Goal: Task Accomplishment & Management: Use online tool/utility

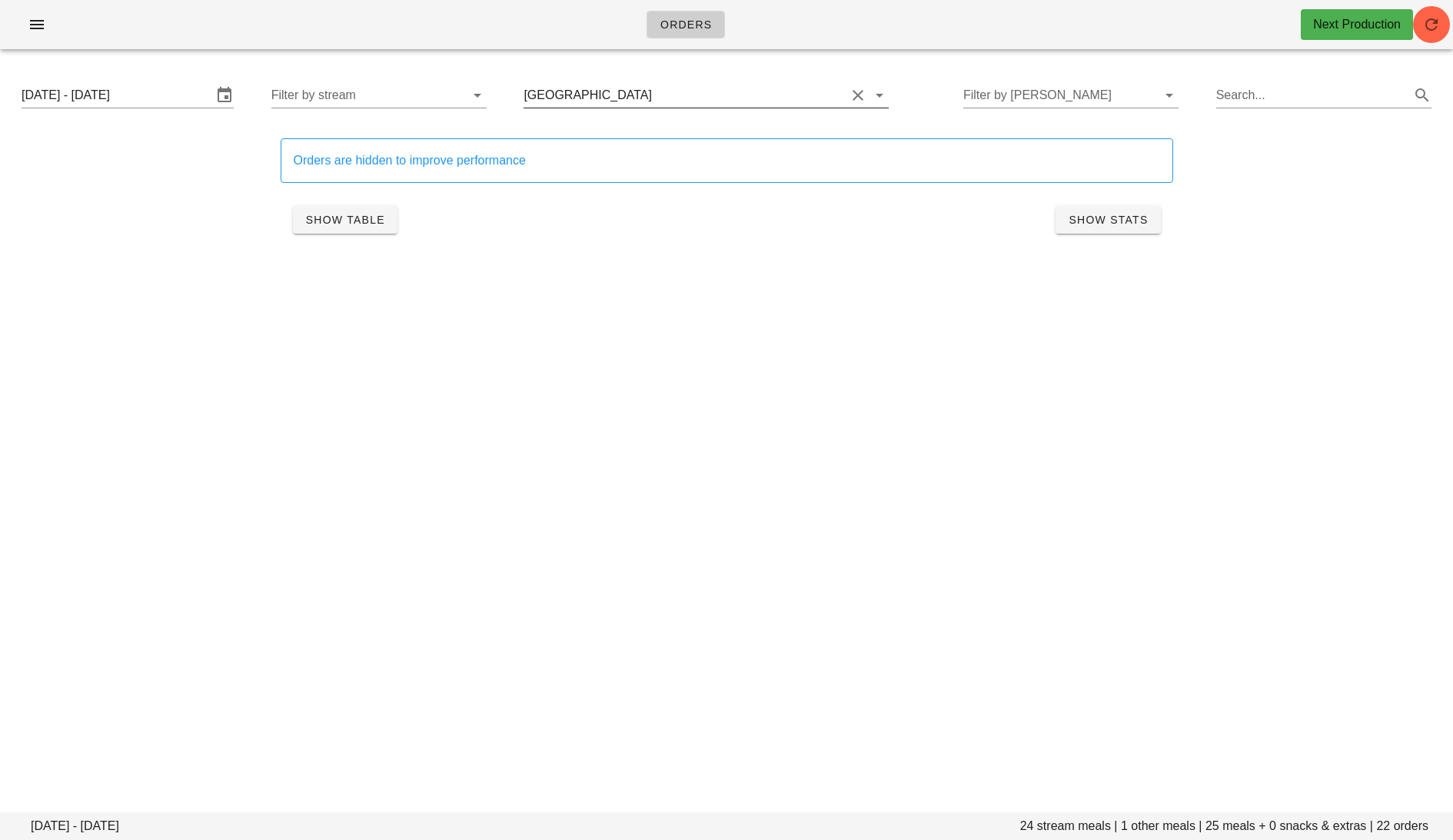
click at [849, 91] on button "Clear Filter by group" at bounding box center [858, 95] width 19 height 19
click at [150, 98] on input "Thursday October 2 - Saturday October 4" at bounding box center [124, 95] width 206 height 24
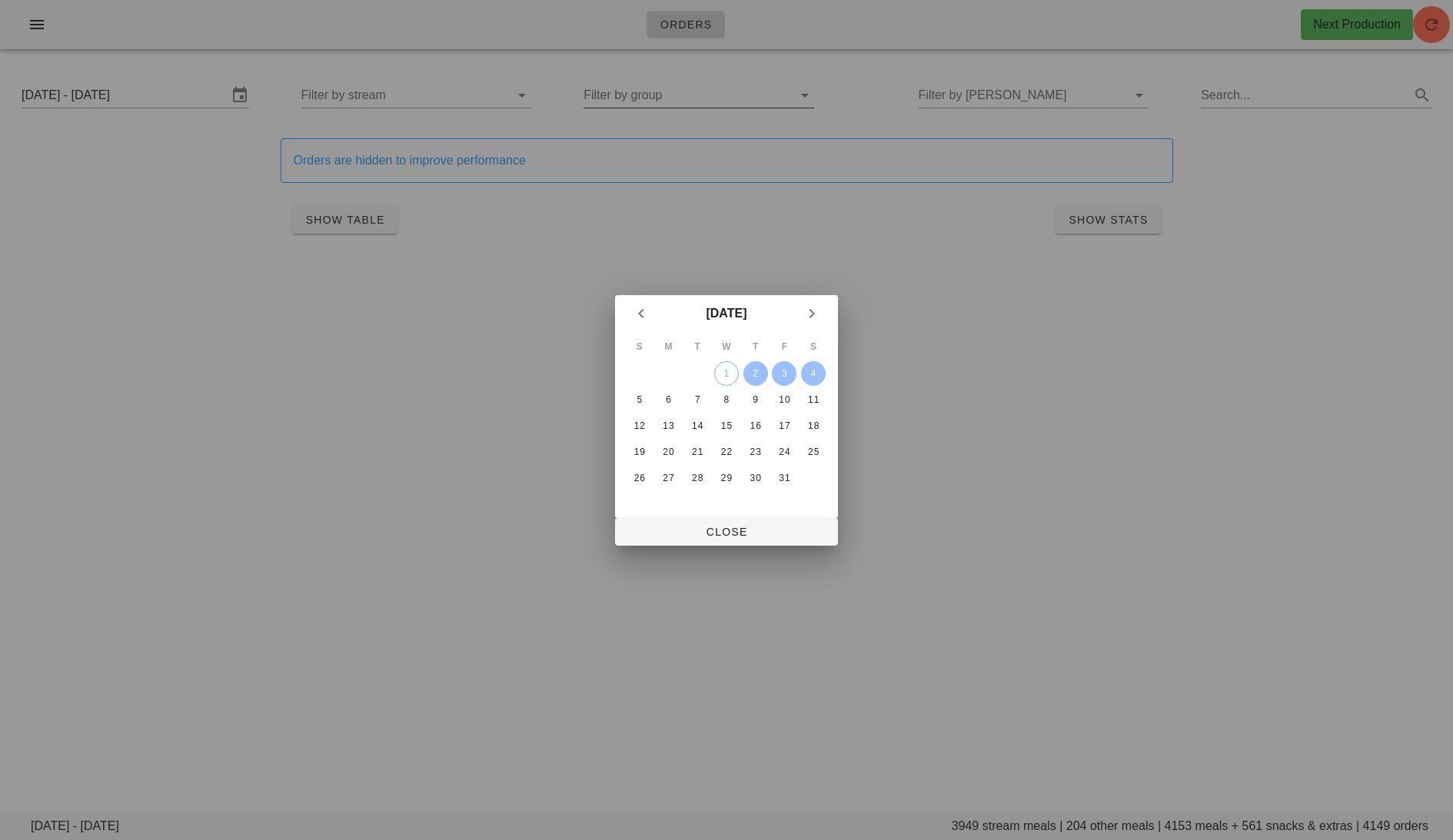
click at [1238, 743] on div at bounding box center [726, 420] width 1453 height 840
click at [750, 531] on span "Close" at bounding box center [726, 532] width 199 height 13
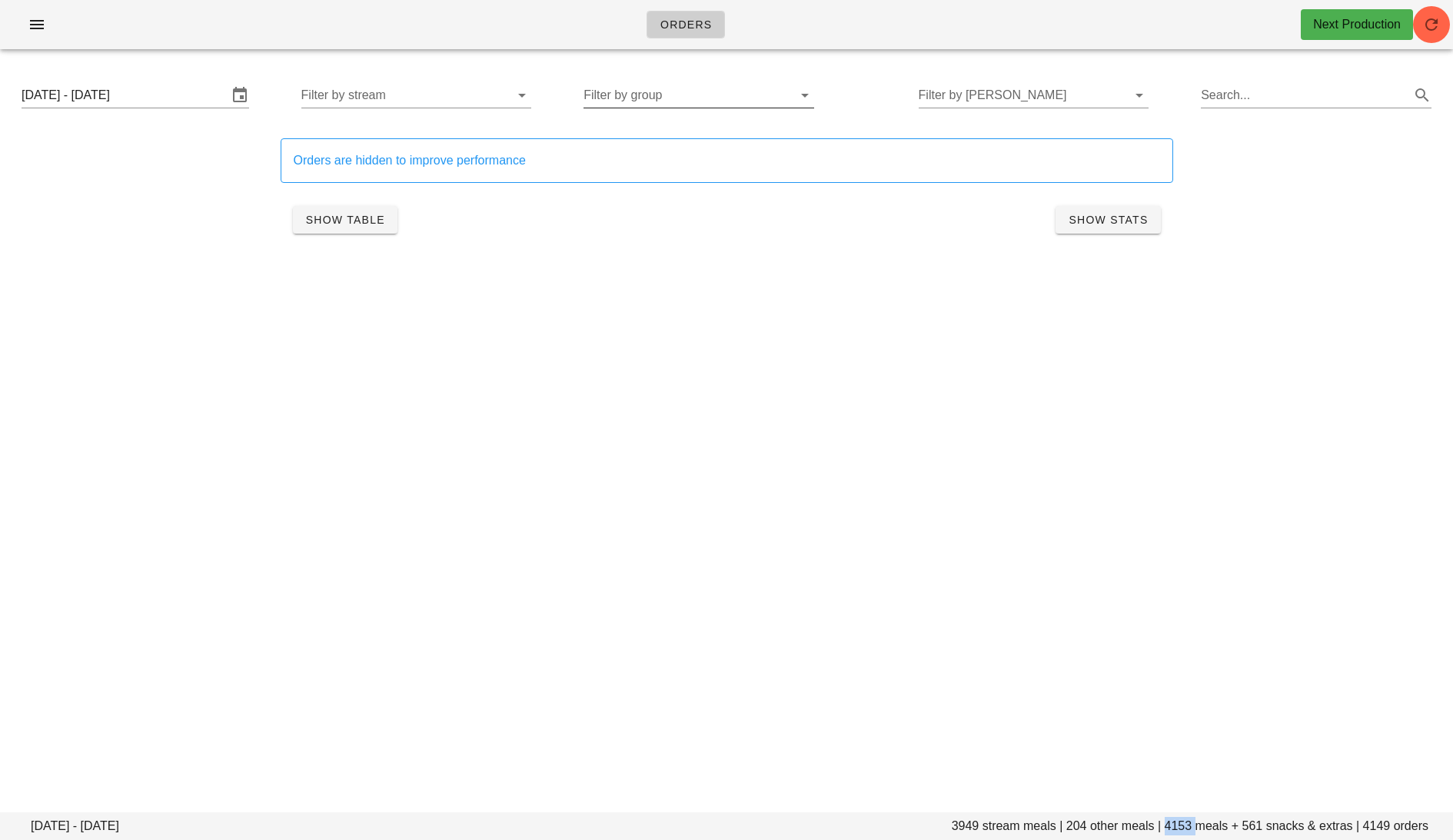
drag, startPoint x: 1196, startPoint y: 825, endPoint x: 1165, endPoint y: 825, distance: 31.0
click at [1165, 825] on footer "Thursday October 2 - Saturday October 4 3949 stream meals | 204 other meals | 4…" at bounding box center [726, 826] width 1453 height 27
copy footer "4153"
click at [141, 111] on div "Thursday October 2 - Saturday October 4 Filter by stream Filter by group Filter…" at bounding box center [726, 95] width 1434 height 49
click at [125, 96] on input "Thursday October 2 - Saturday October 4" at bounding box center [124, 95] width 206 height 24
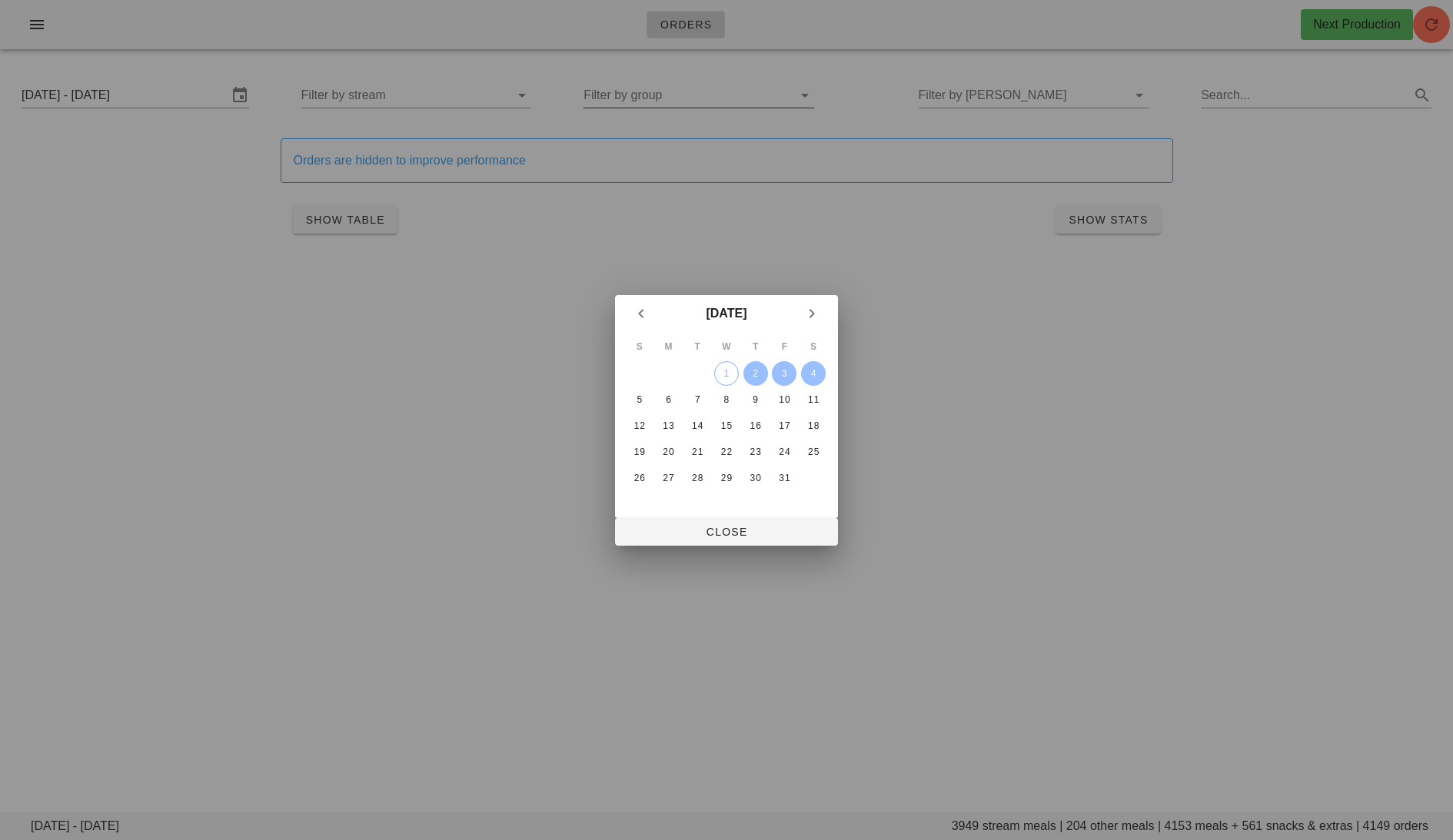
click at [626, 312] on div "[DATE]" at bounding box center [726, 314] width 223 height 37
click at [725, 368] on div "1" at bounding box center [726, 373] width 23 height 11
click at [634, 309] on icon "Previous month" at bounding box center [640, 313] width 19 height 19
click at [675, 473] on div "29" at bounding box center [669, 478] width 24 height 11
click at [725, 538] on span "Close" at bounding box center [726, 532] width 199 height 13
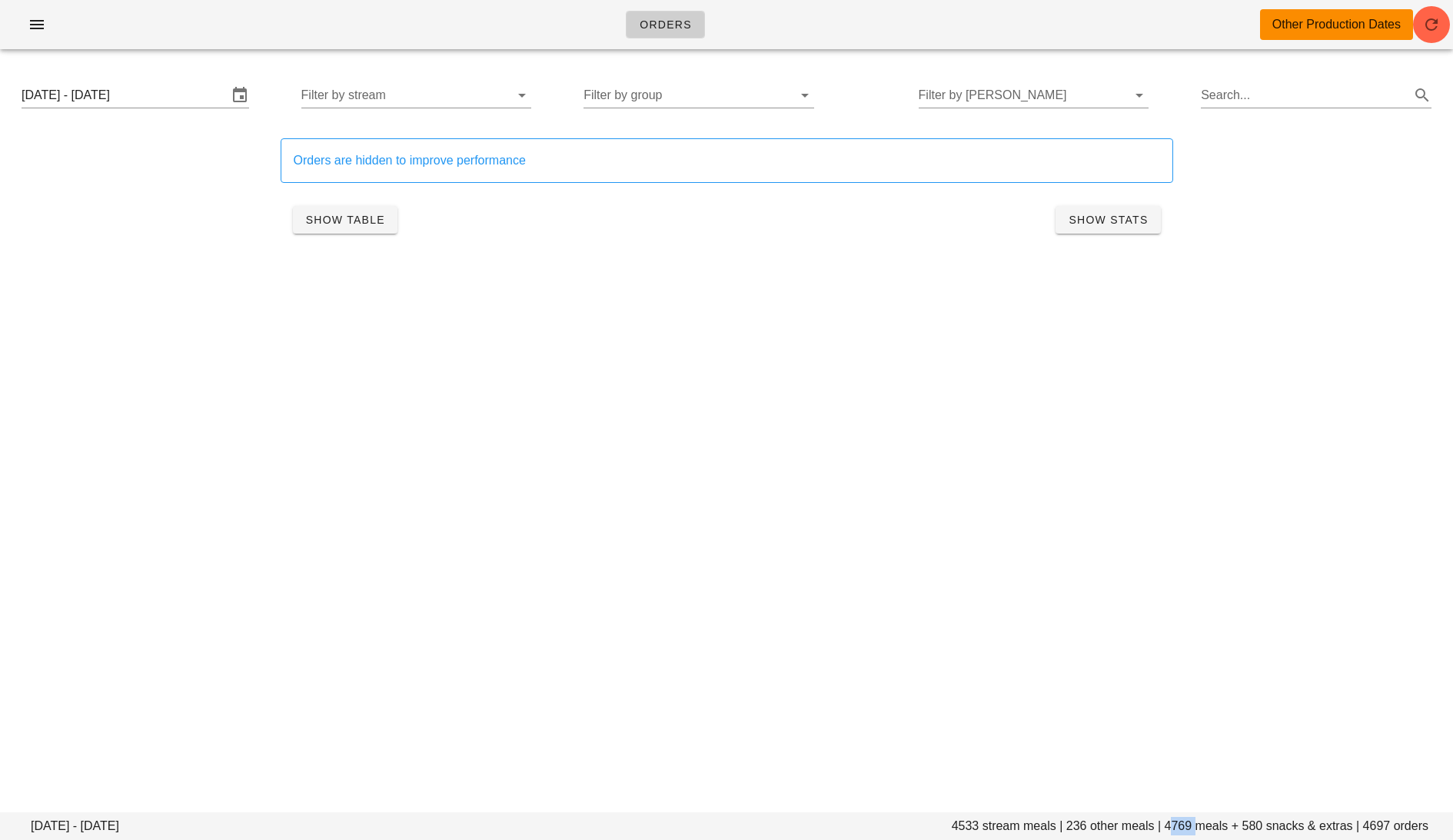
drag, startPoint x: 1196, startPoint y: 825, endPoint x: 1168, endPoint y: 825, distance: 28.0
click at [1168, 825] on footer "Monday September 29 - Wednesday October 1 4533 stream meals | 236 other meals |…" at bounding box center [726, 826] width 1453 height 27
copy footer "4769"
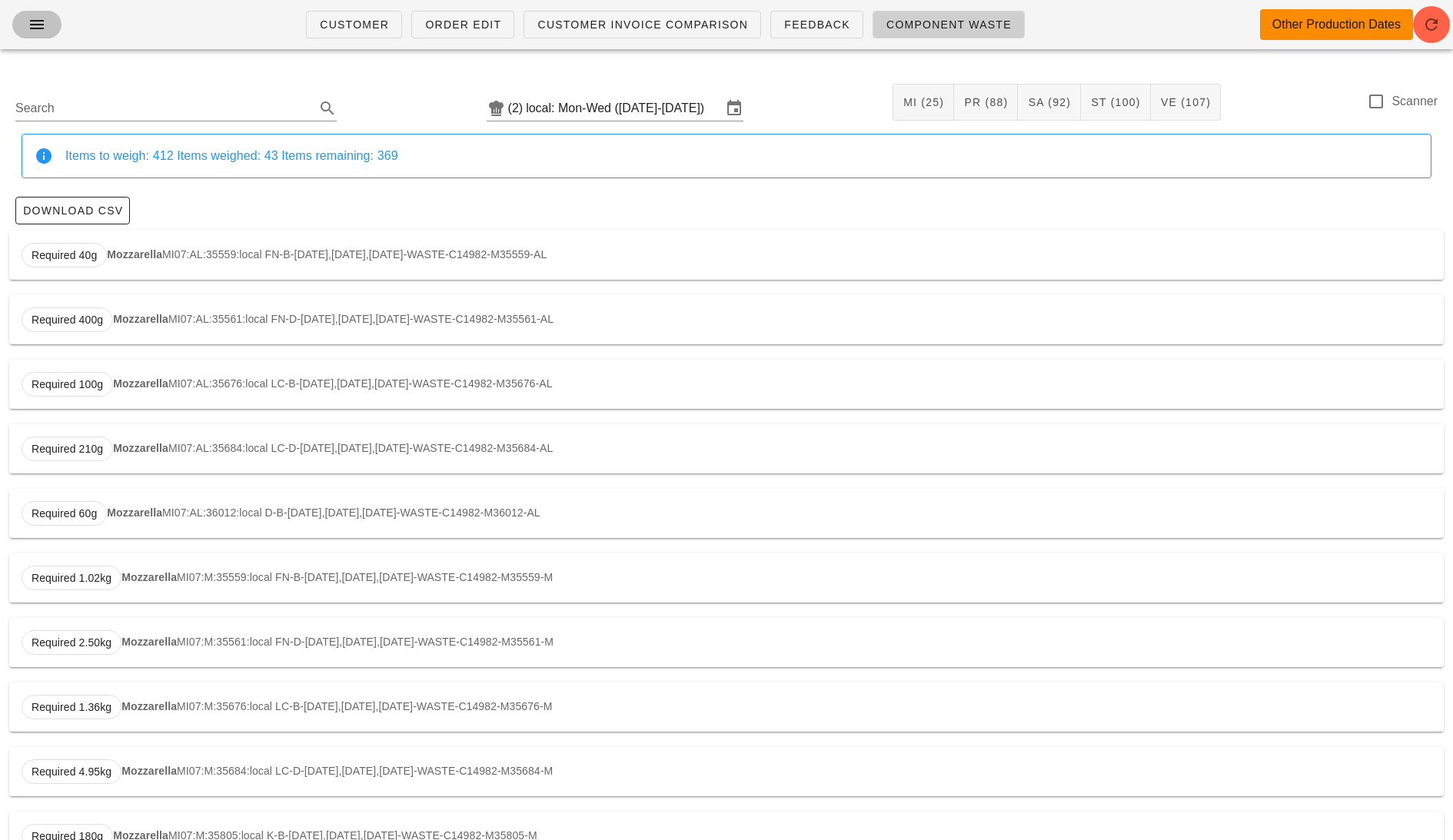
click at [41, 26] on icon "button" at bounding box center [36, 24] width 19 height 19
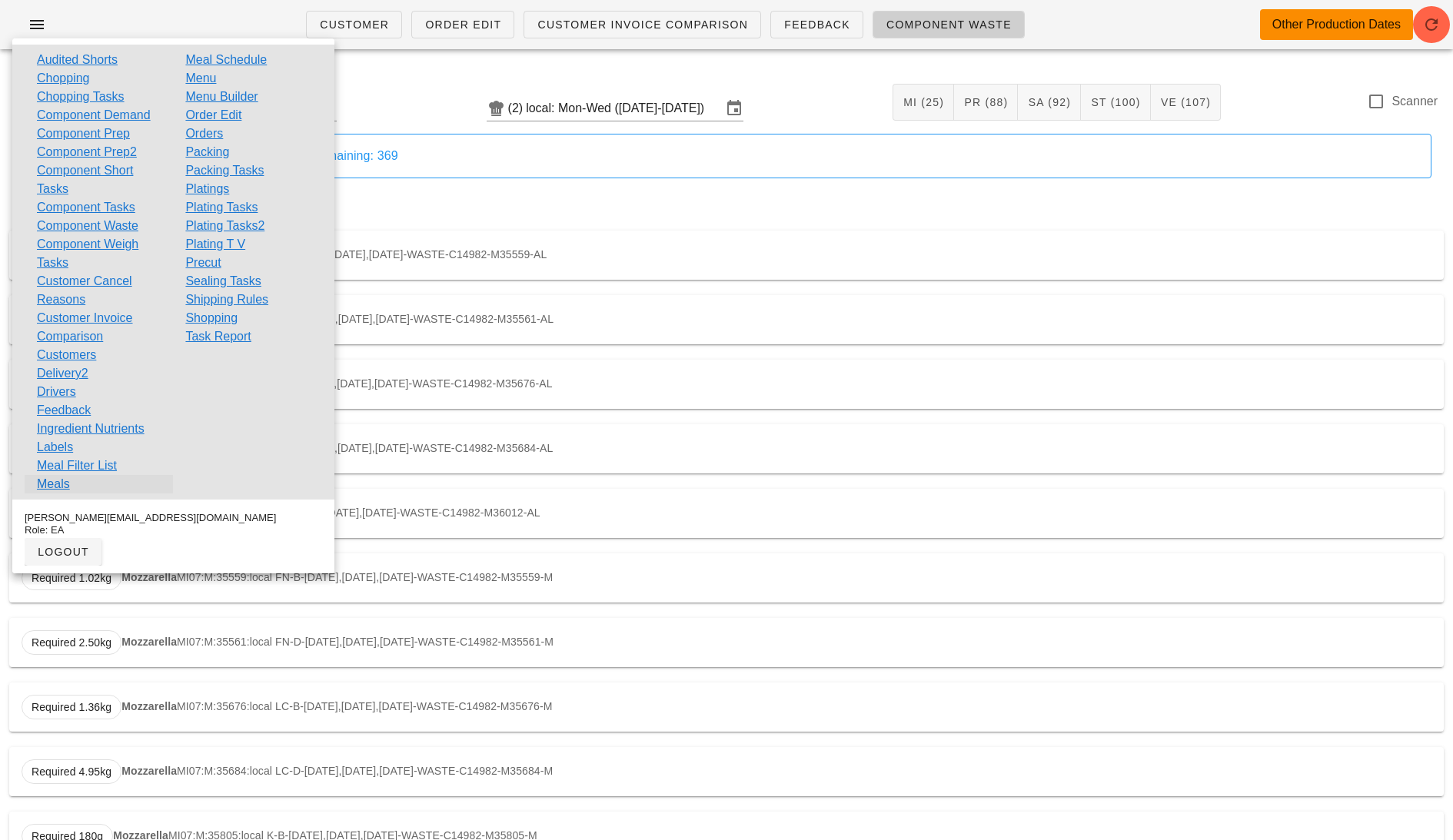
click at [52, 476] on link "Meals" at bounding box center [54, 484] width 33 height 19
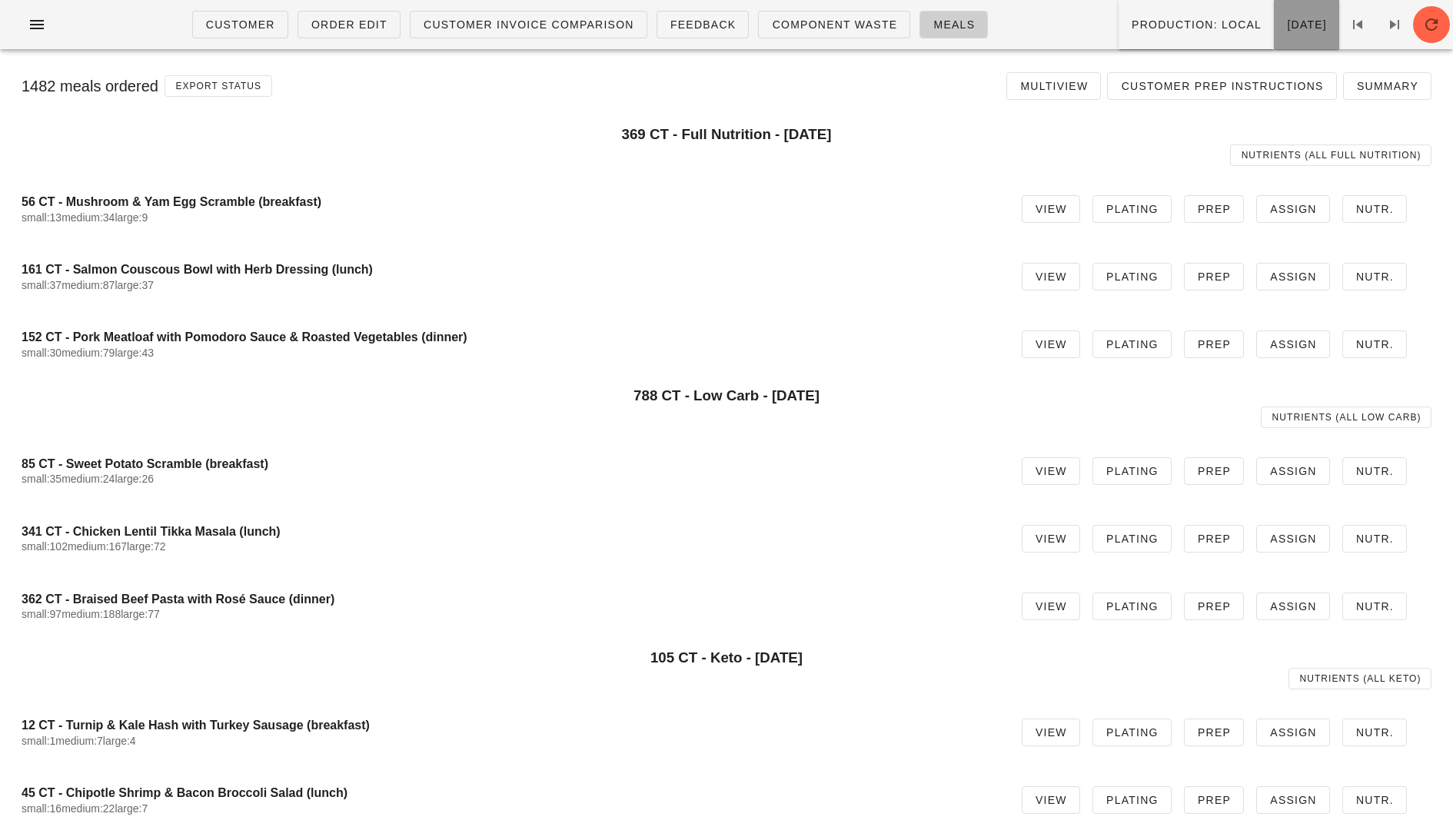
click at [1287, 28] on span "Wednesday Oct 01" at bounding box center [1307, 24] width 41 height 13
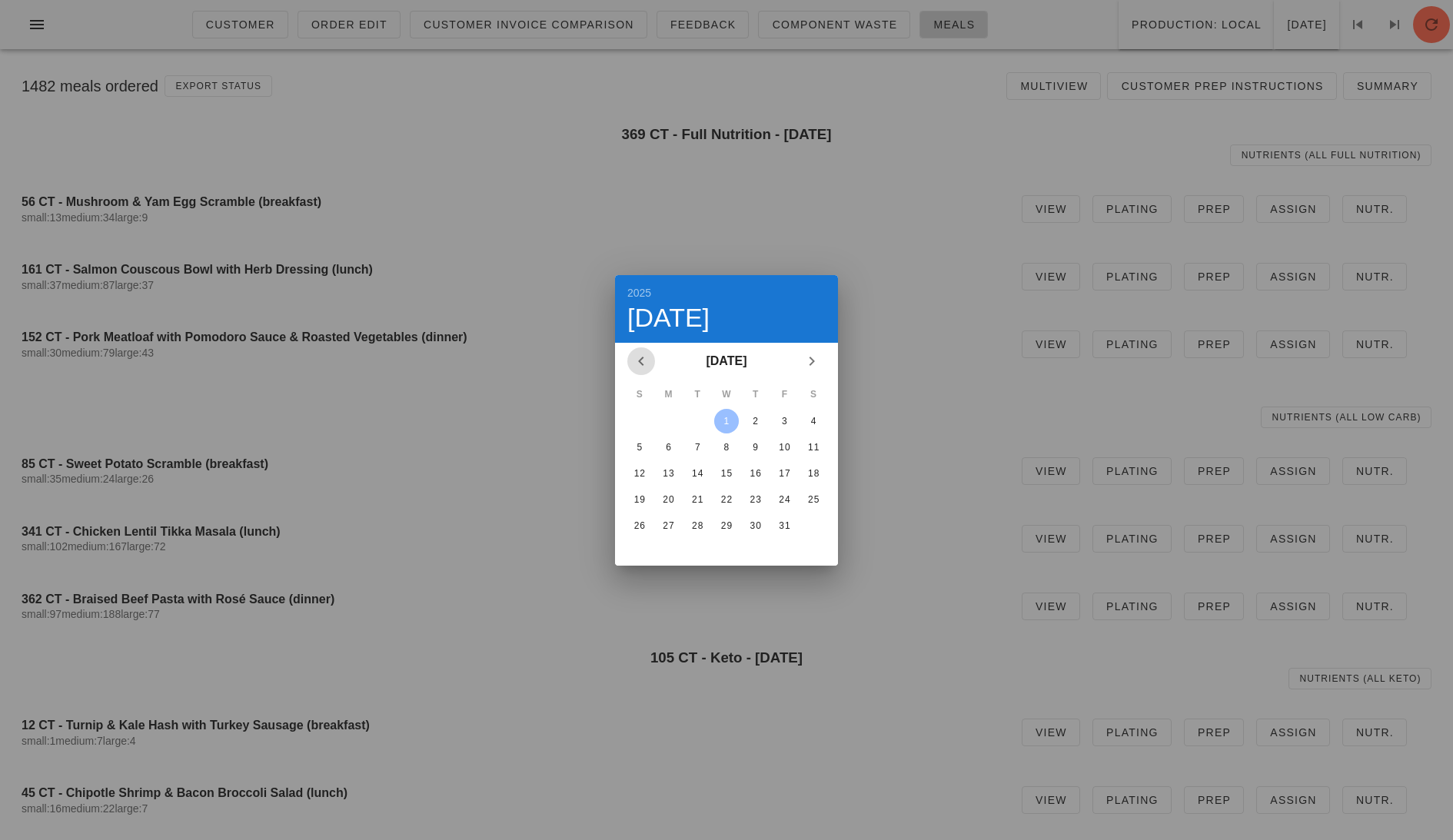
click at [642, 357] on icon "Previous month" at bounding box center [640, 361] width 19 height 19
click at [665, 516] on button "29" at bounding box center [669, 526] width 24 height 24
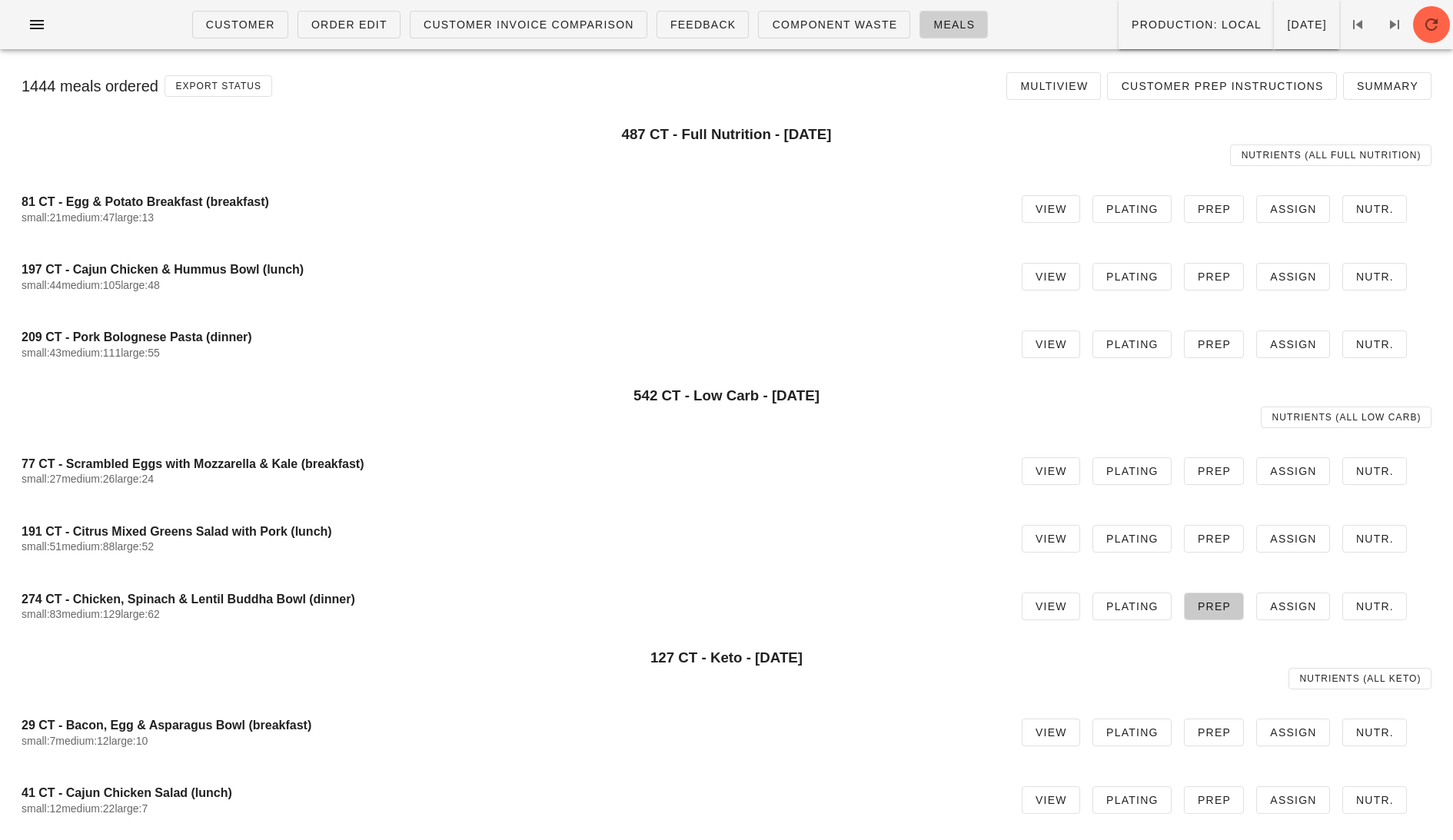
click at [1222, 605] on span "Prep" at bounding box center [1214, 606] width 34 height 13
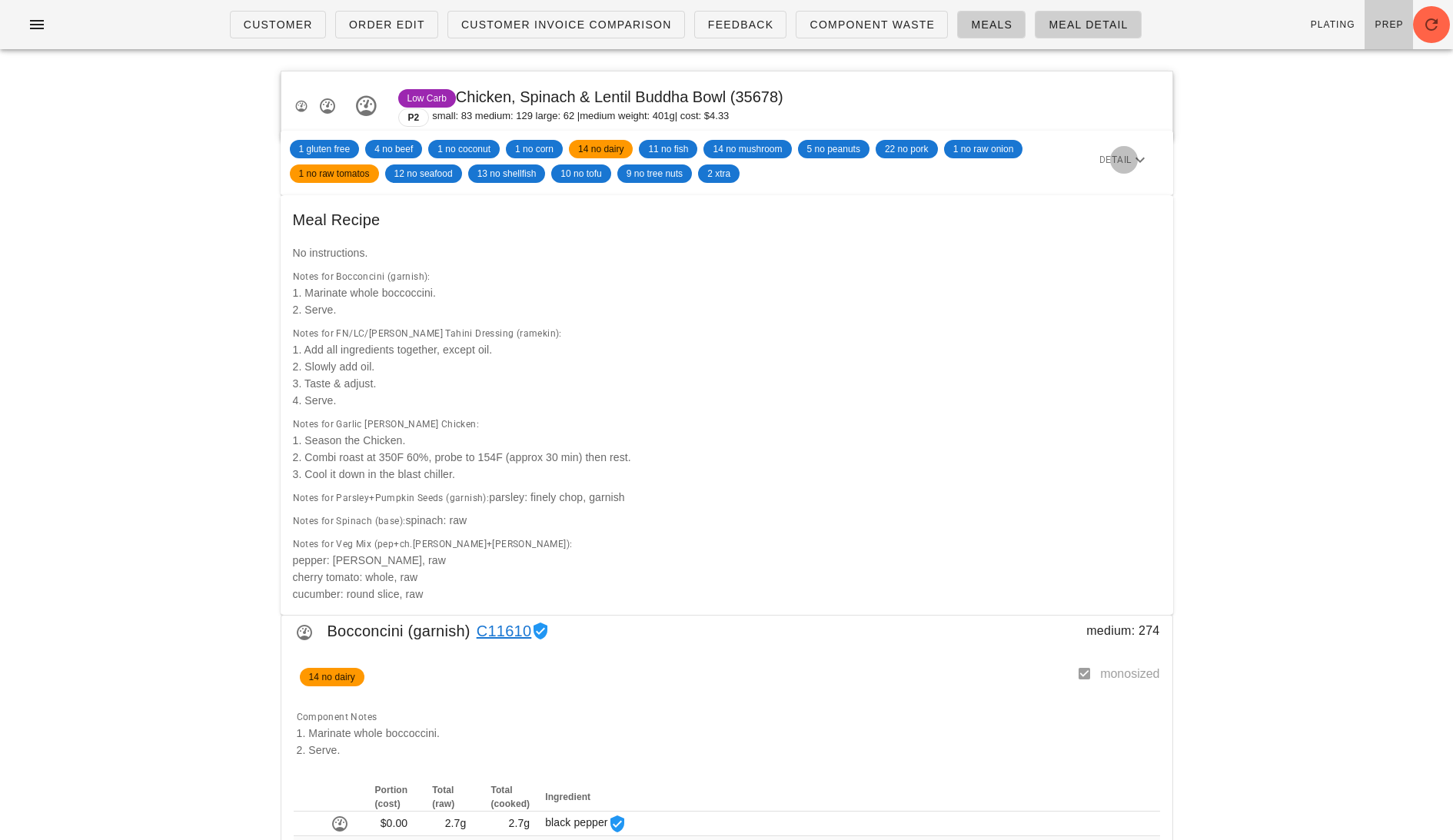
click at [1127, 163] on span "detail" at bounding box center [1115, 160] width 33 height 16
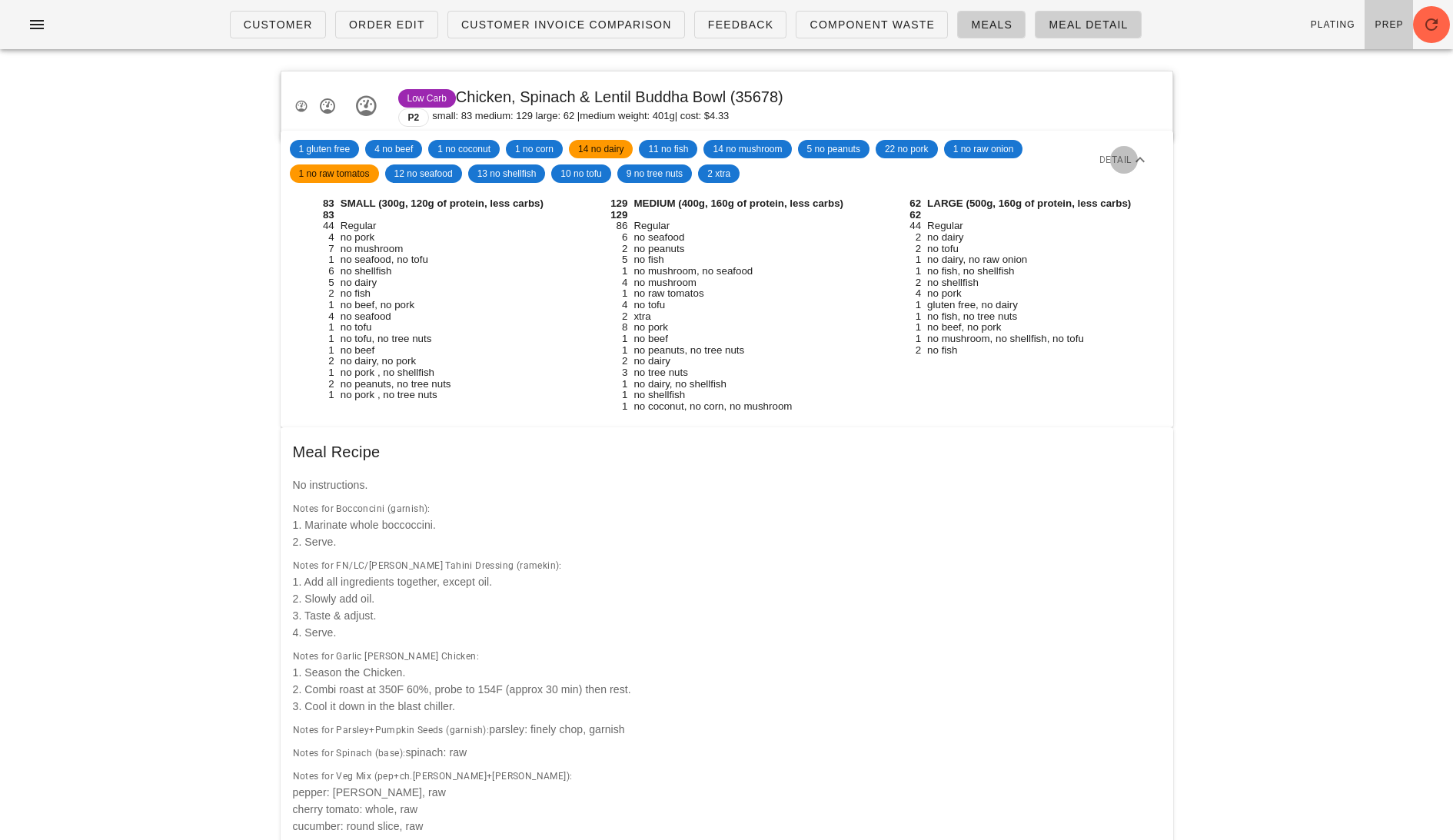
click at [1127, 163] on span "detail" at bounding box center [1115, 160] width 33 height 16
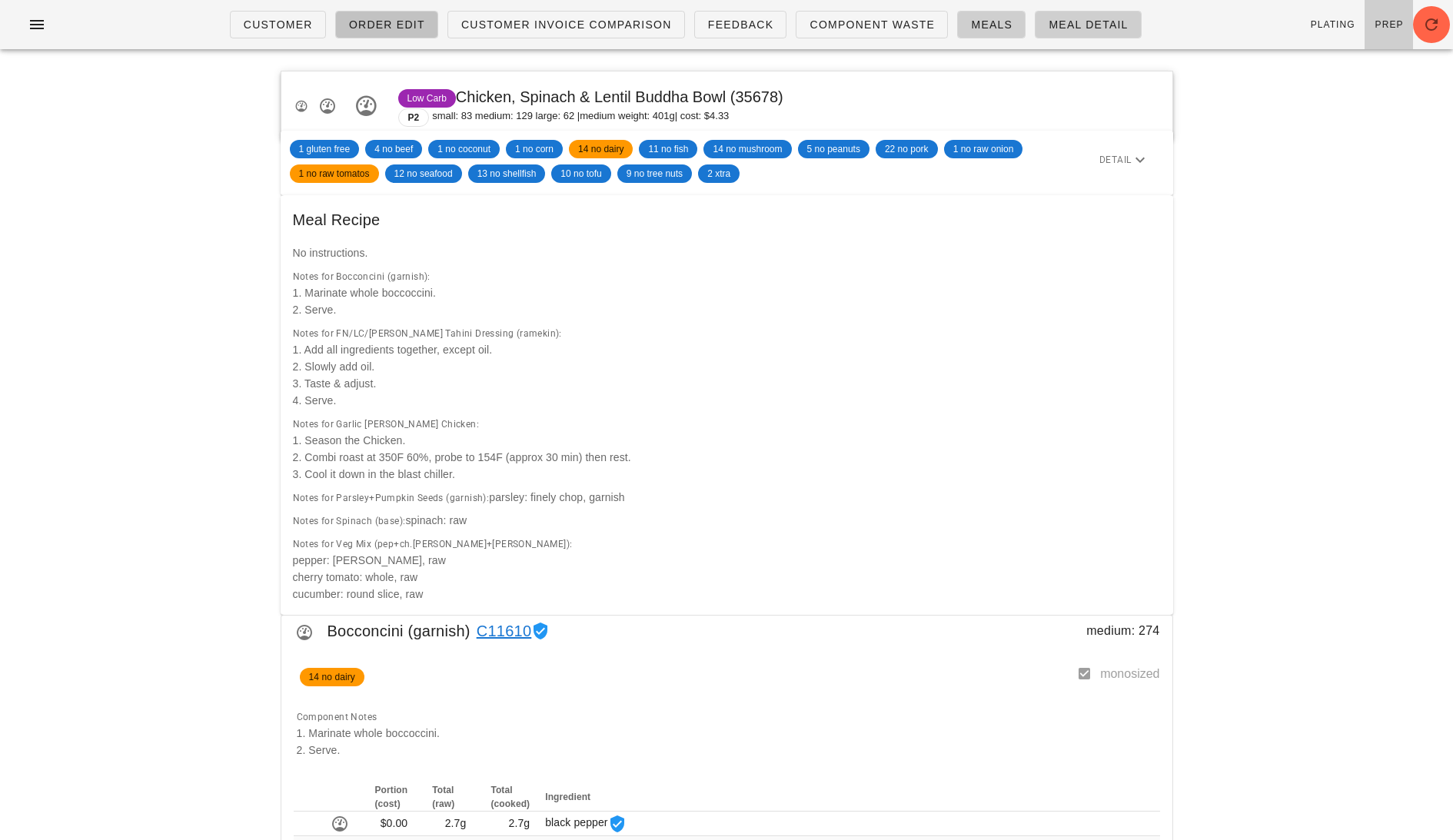
click at [396, 28] on span "Order Edit" at bounding box center [387, 24] width 77 height 13
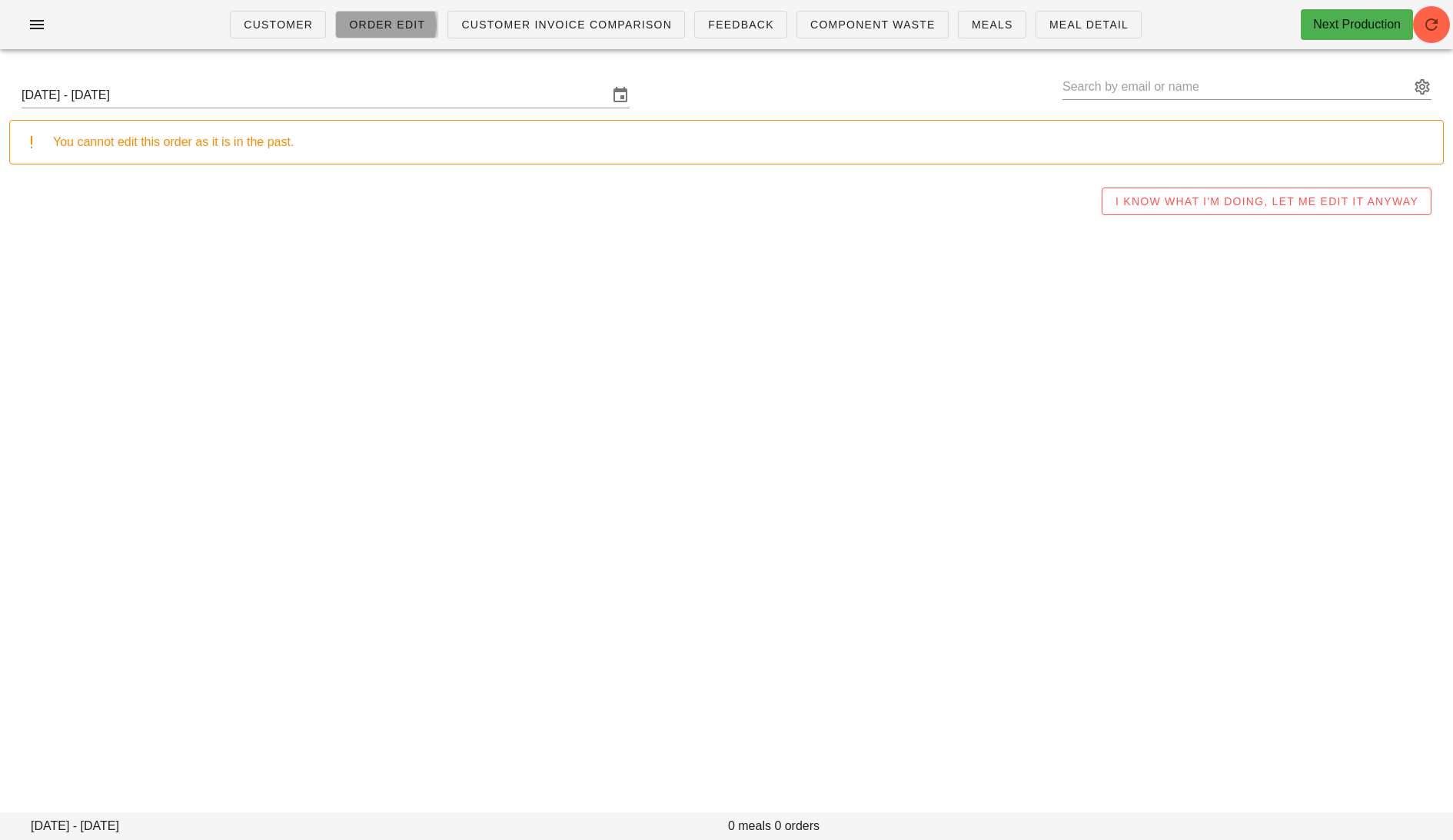
type input "[PERSON_NAME] ([EMAIL_ADDRESS][DOMAIN_NAME])"
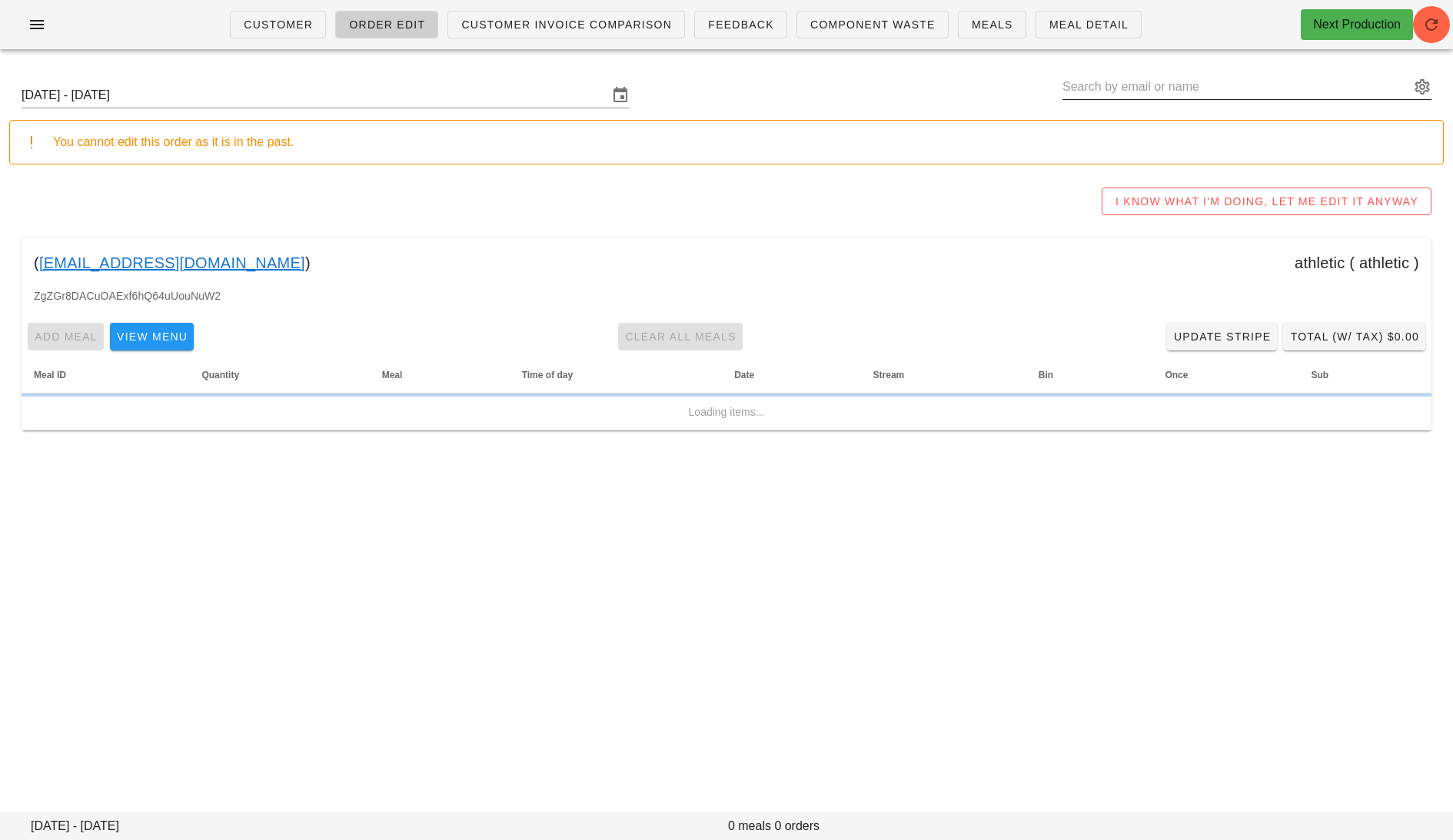
click at [1191, 89] on input "text" at bounding box center [1236, 86] width 348 height 24
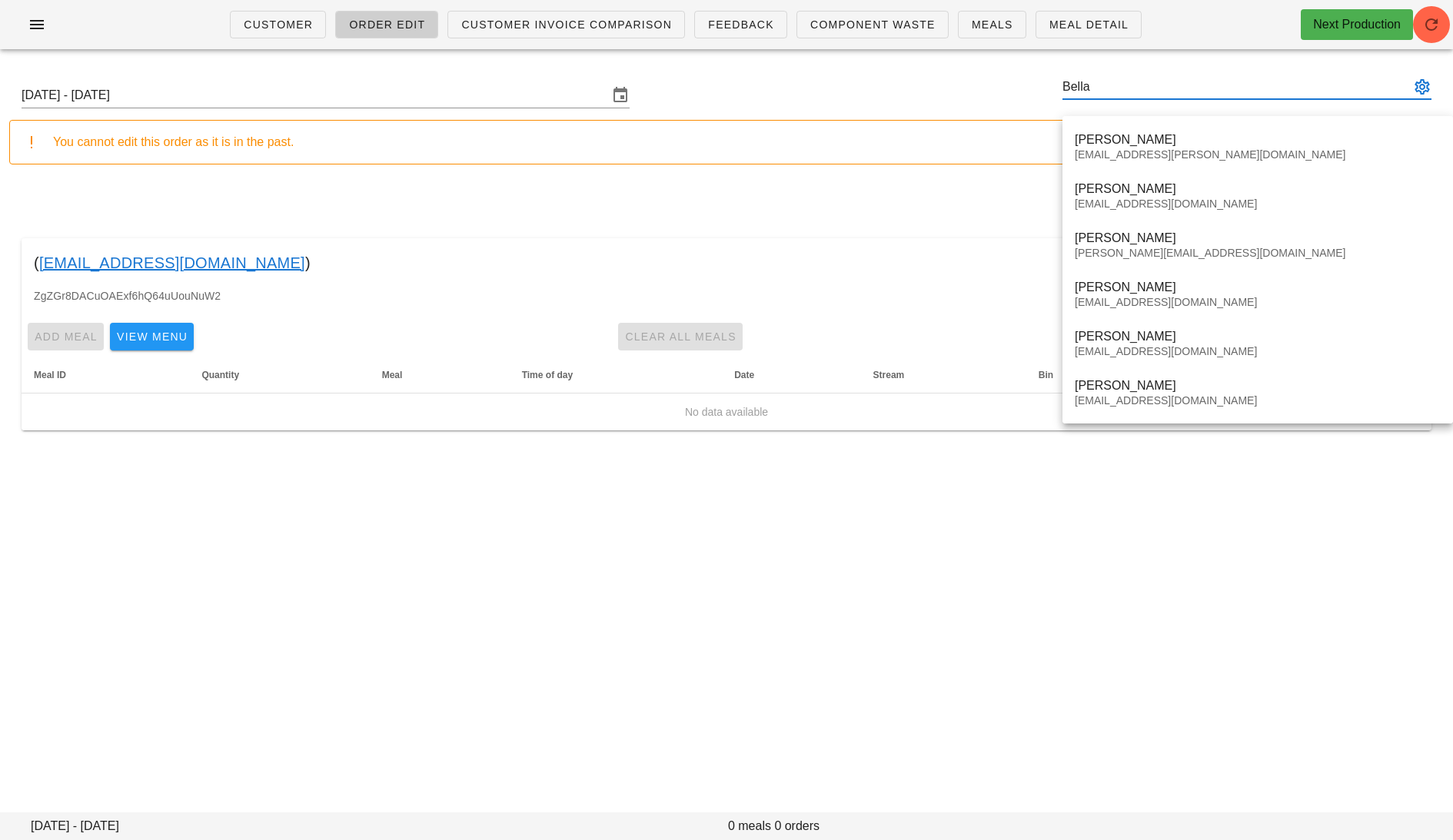
type input "Bella"
paste input "[EMAIL_ADDRESS][DOMAIN_NAME]"
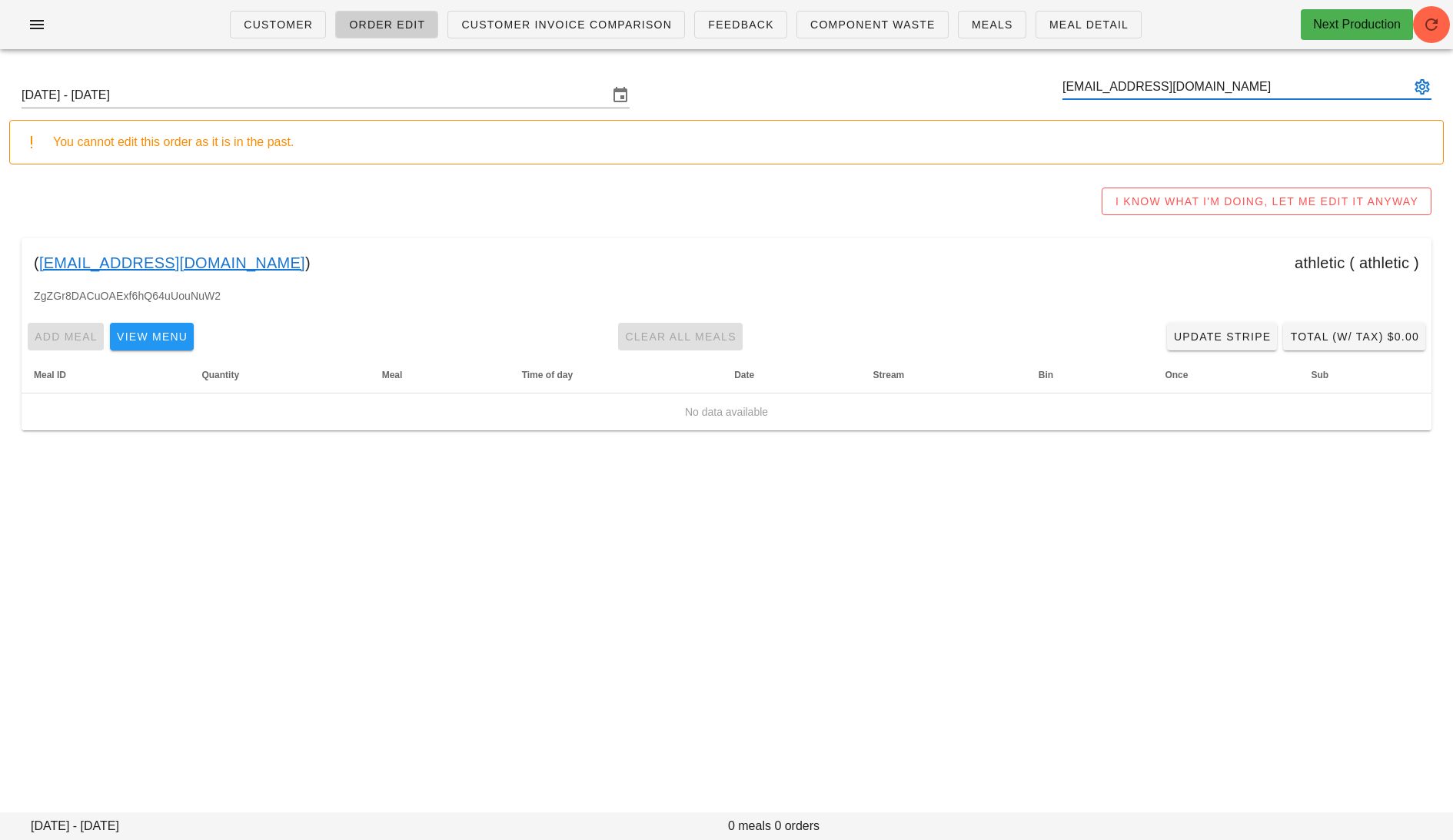
type input "[EMAIL_ADDRESS][DOMAIN_NAME]"
click at [856, 205] on div "I KNOW WHAT I'M DOING, LET ME EDIT IT ANYWAY" at bounding box center [726, 202] width 1434 height 49
click at [1260, 84] on input "text" at bounding box center [1236, 86] width 348 height 24
paste input "[EMAIL_ADDRESS][DOMAIN_NAME]"
type input "[EMAIL_ADDRESS][DOMAIN_NAME]"
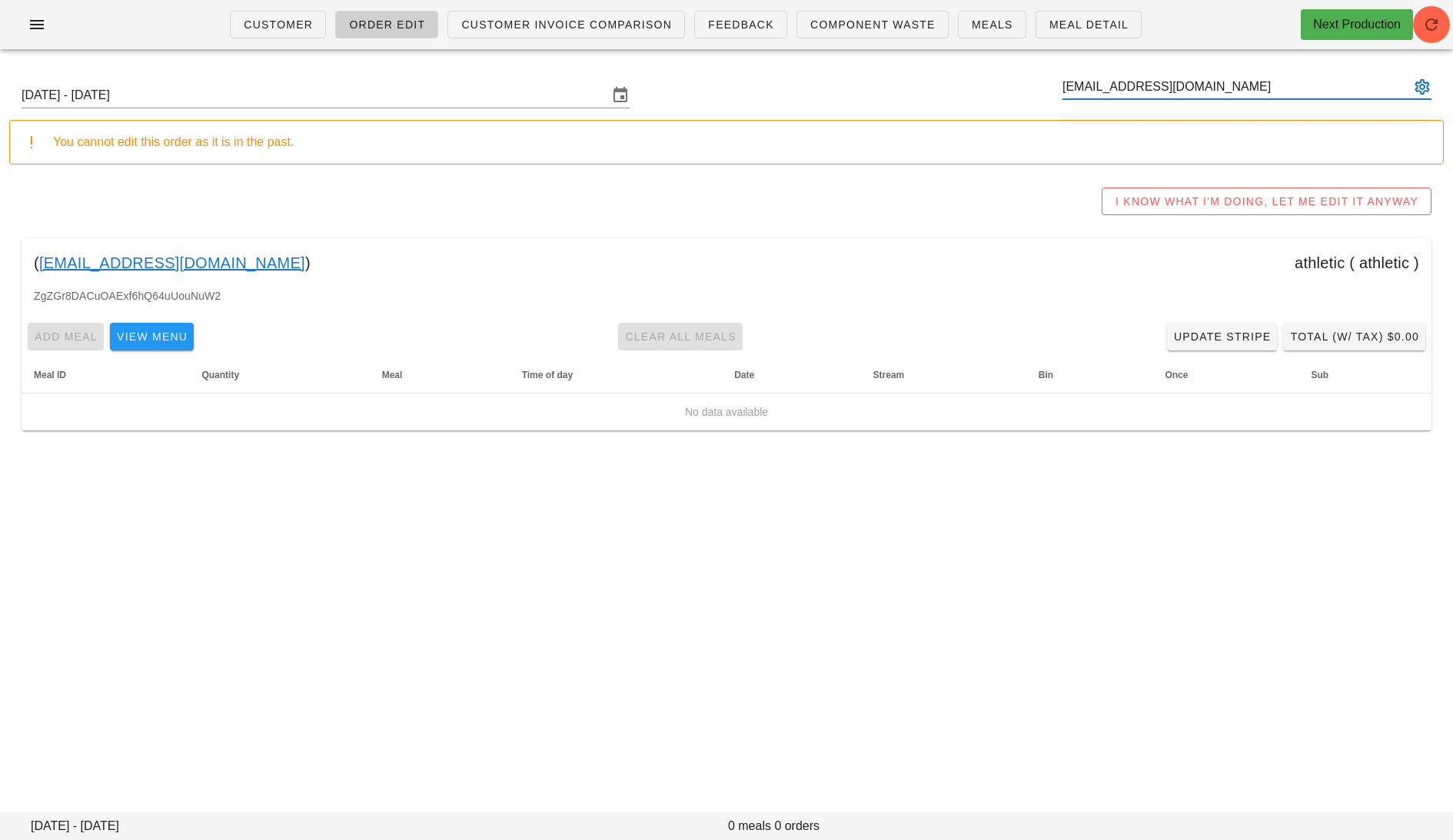
click at [1191, 117] on div "Sunday September 28 - Saturday October 4 bella@entrepreneursprint.com" at bounding box center [726, 95] width 1434 height 49
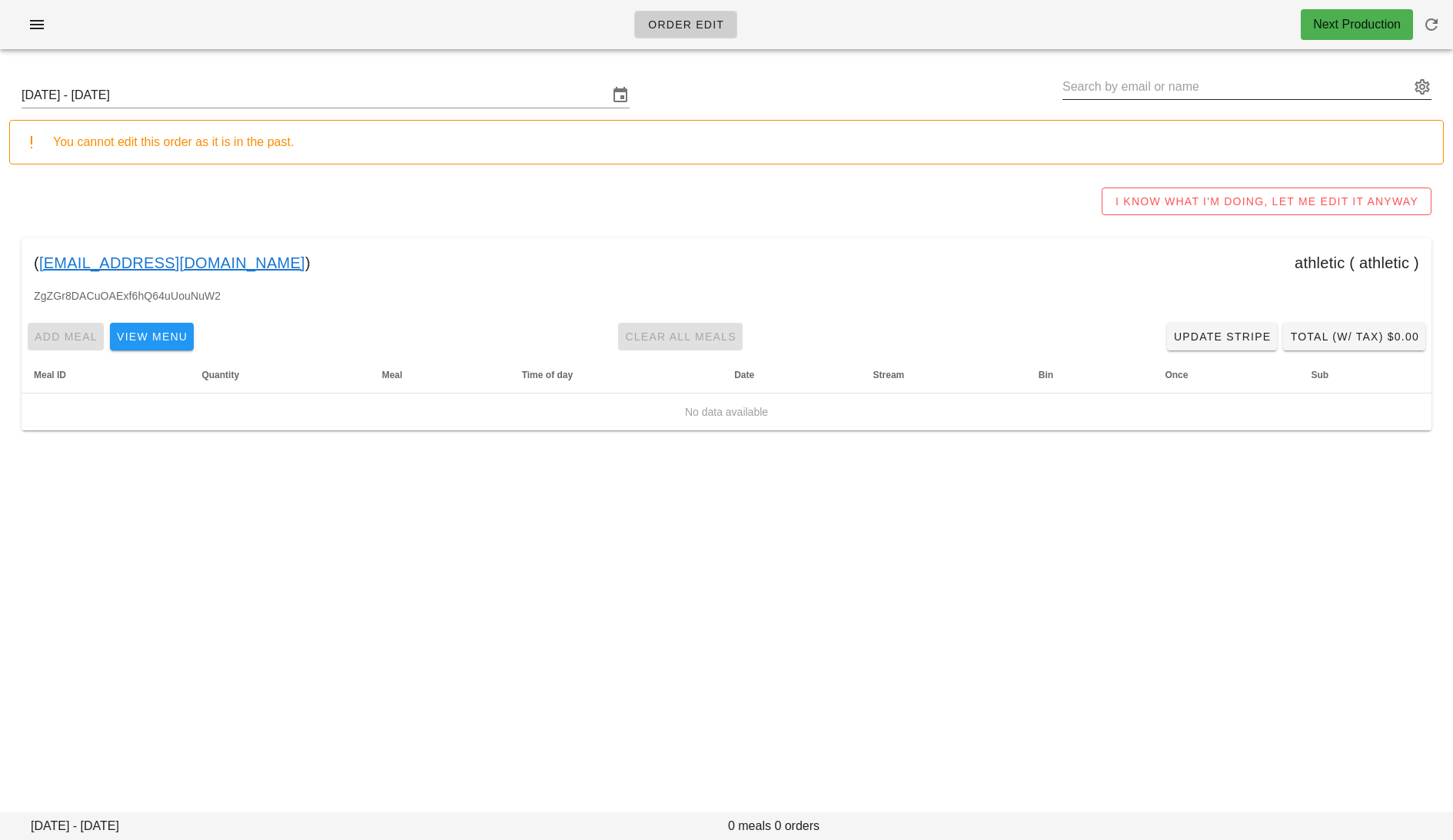
click at [1148, 85] on input "text" at bounding box center [1236, 86] width 348 height 24
click at [1148, 86] on input "text" at bounding box center [1236, 86] width 348 height 24
paste input "[EMAIL_ADDRESS][DOMAIN_NAME]"
type input "[EMAIL_ADDRESS][DOMAIN_NAME]"
click at [27, 28] on icon "button" at bounding box center [36, 24] width 19 height 19
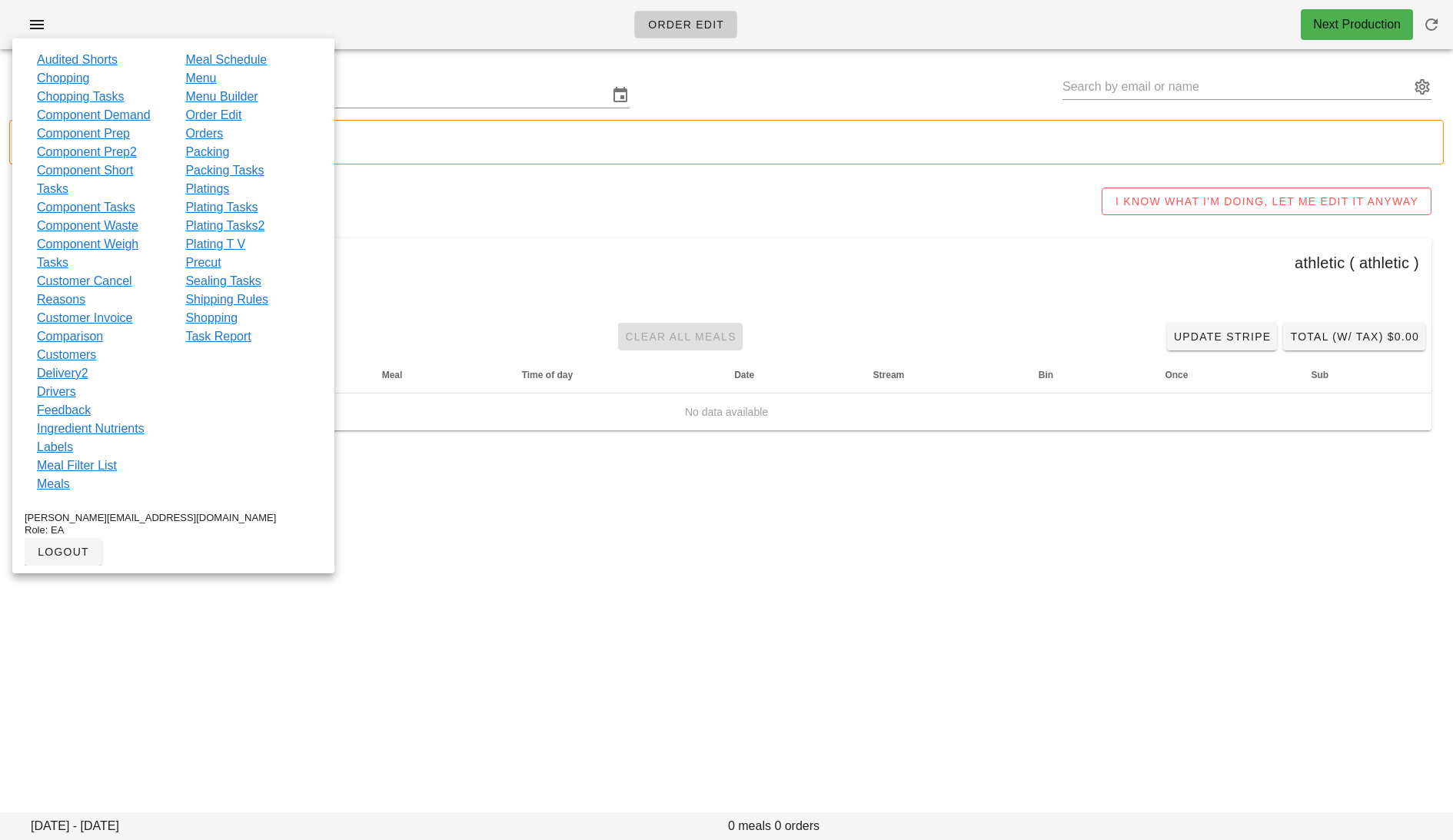
click at [107, 170] on link "Component Short Tasks" at bounding box center [99, 180] width 123 height 37
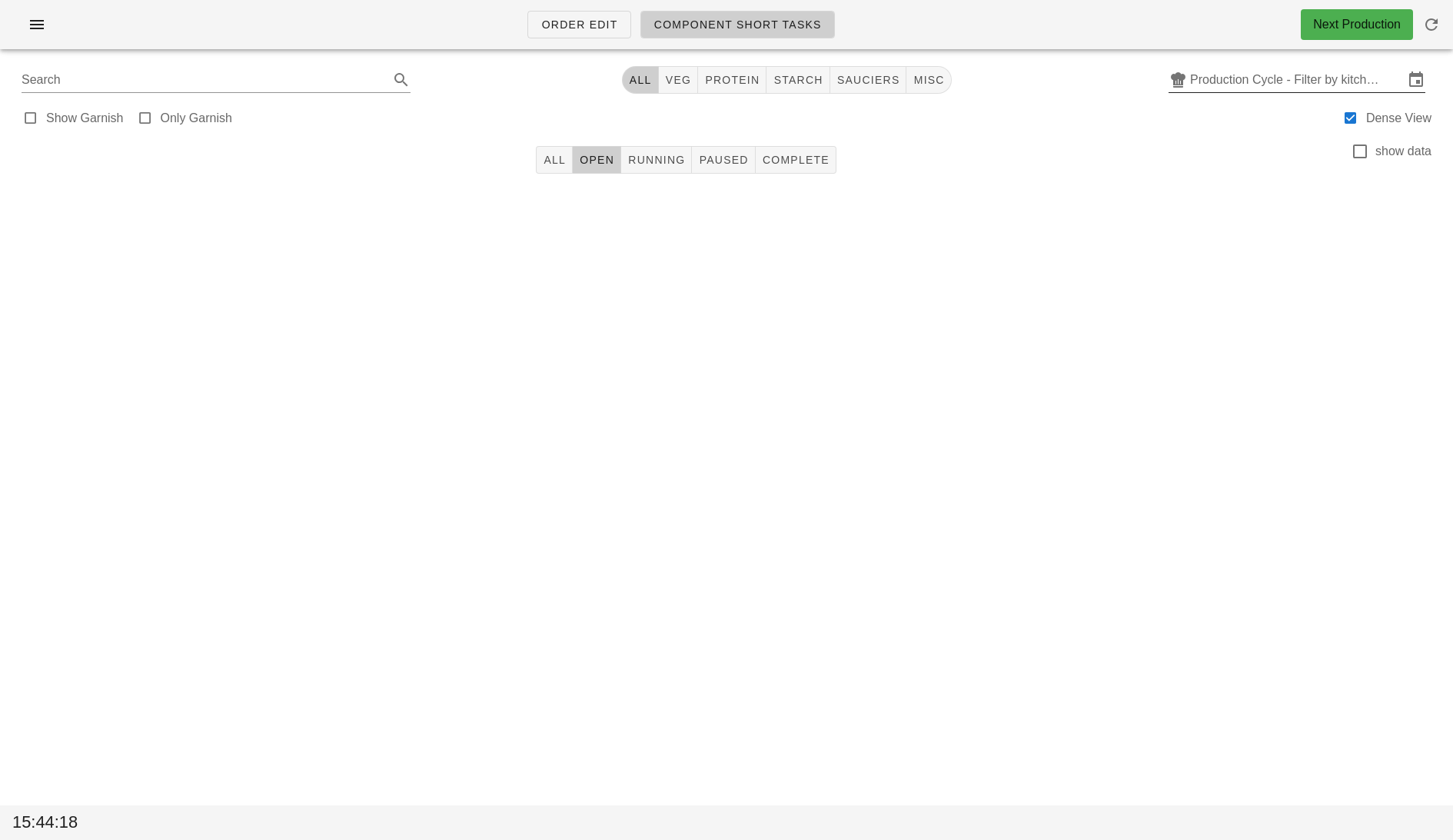
click at [1274, 92] on div "Production Cycle - Filter by kitchen production schedules" at bounding box center [1297, 79] width 257 height 24
click at [1202, 83] on input "text" at bounding box center [1297, 79] width 213 height 24
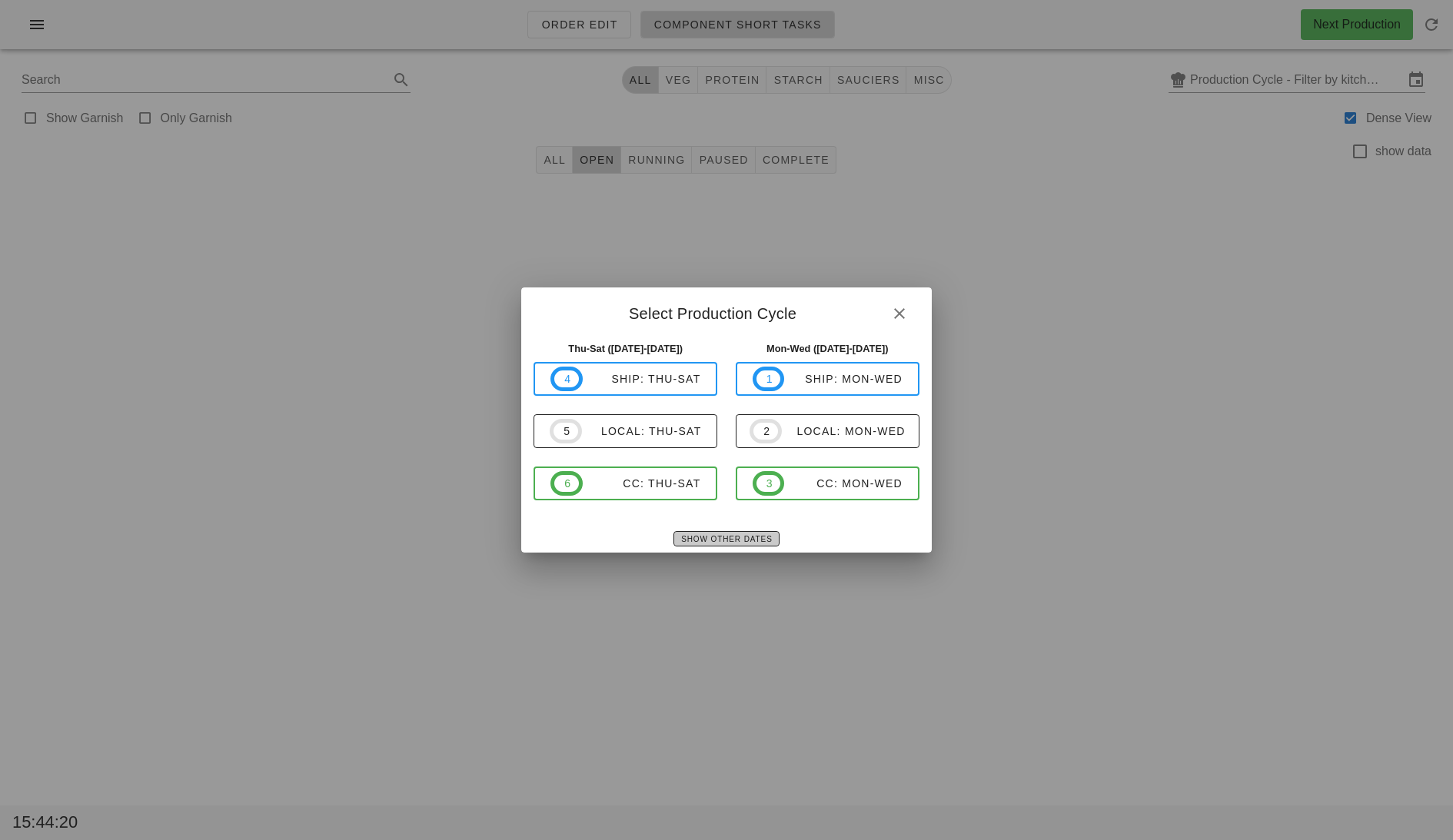
click at [715, 536] on span "Show Other Dates" at bounding box center [726, 539] width 91 height 9
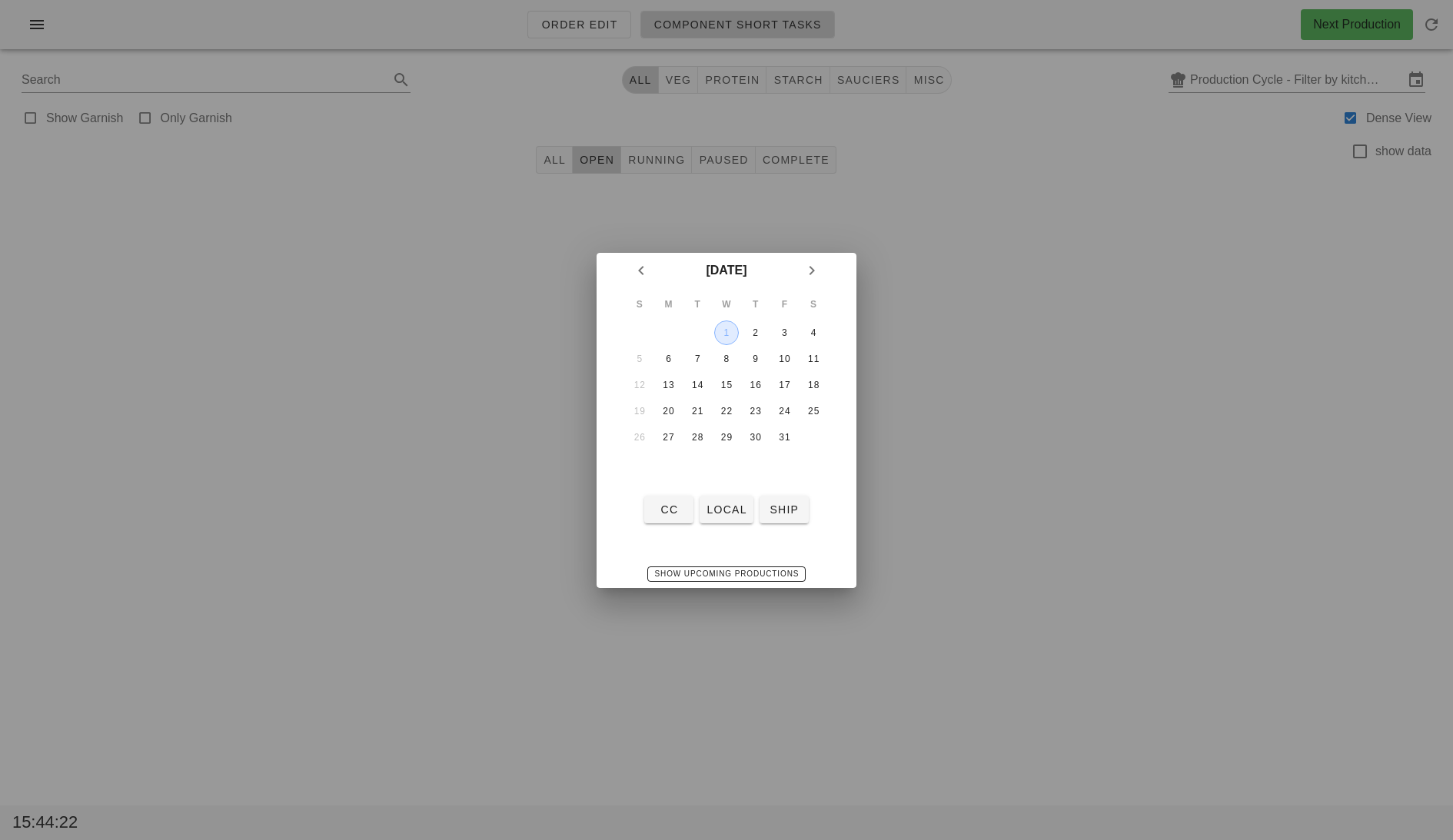
click at [721, 338] on div "1" at bounding box center [726, 333] width 23 height 11
click at [721, 513] on span "local" at bounding box center [726, 509] width 41 height 13
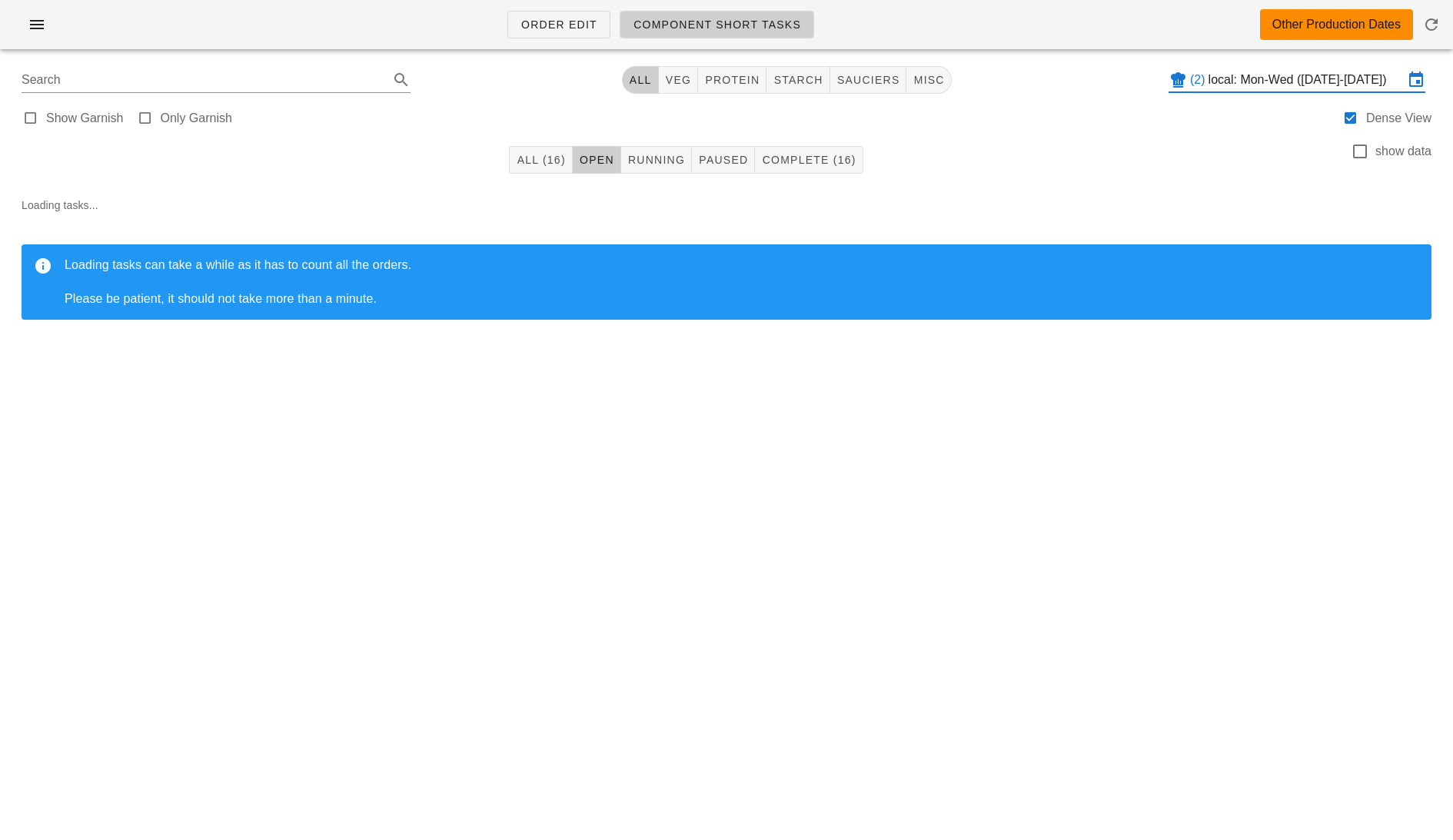
click at [1245, 80] on input "local: Mon-Wed ([DATE]-[DATE])" at bounding box center [1305, 79] width 195 height 24
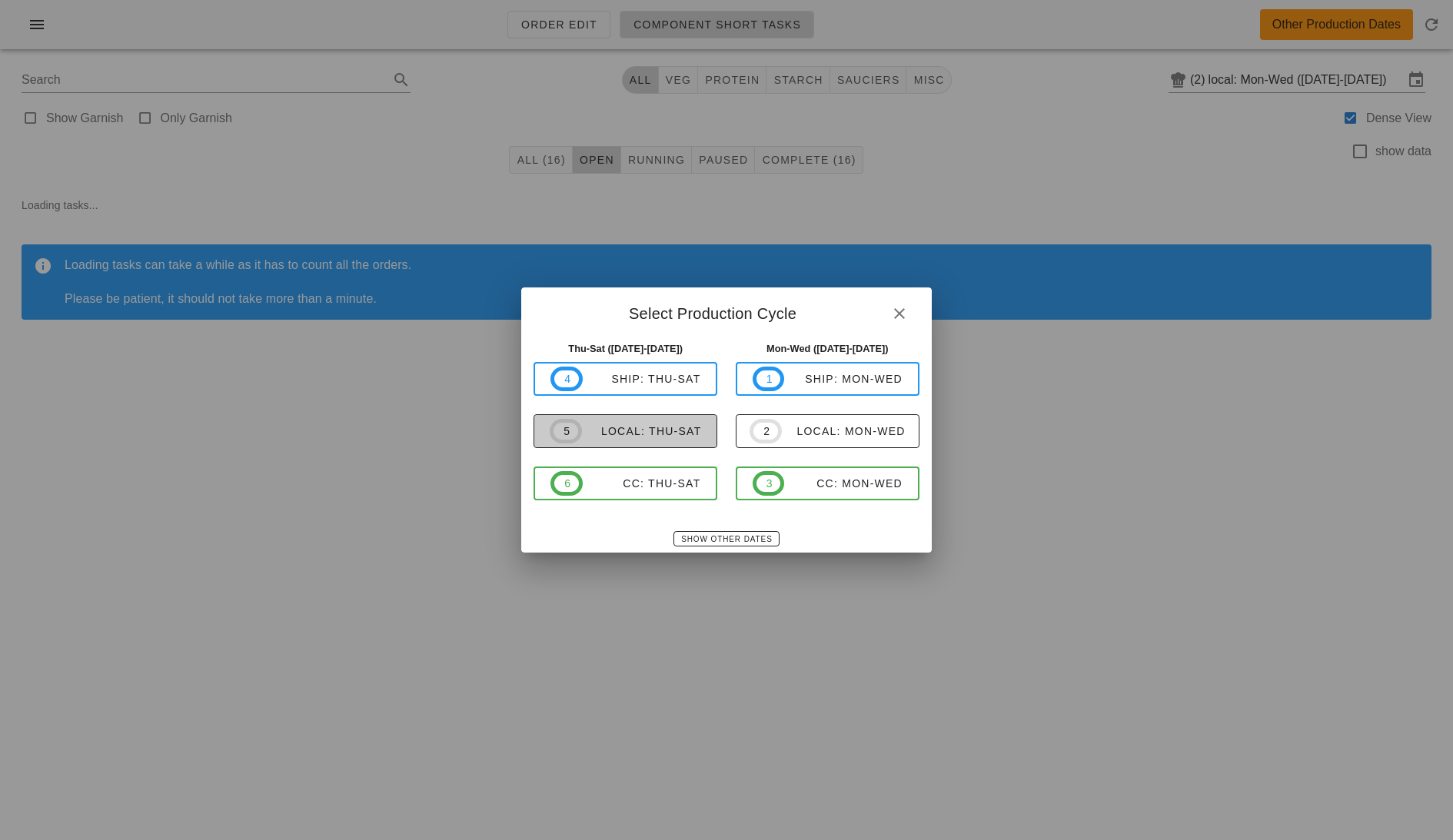
click at [622, 429] on div "local: Thu-Sat" at bounding box center [641, 431] width 119 height 13
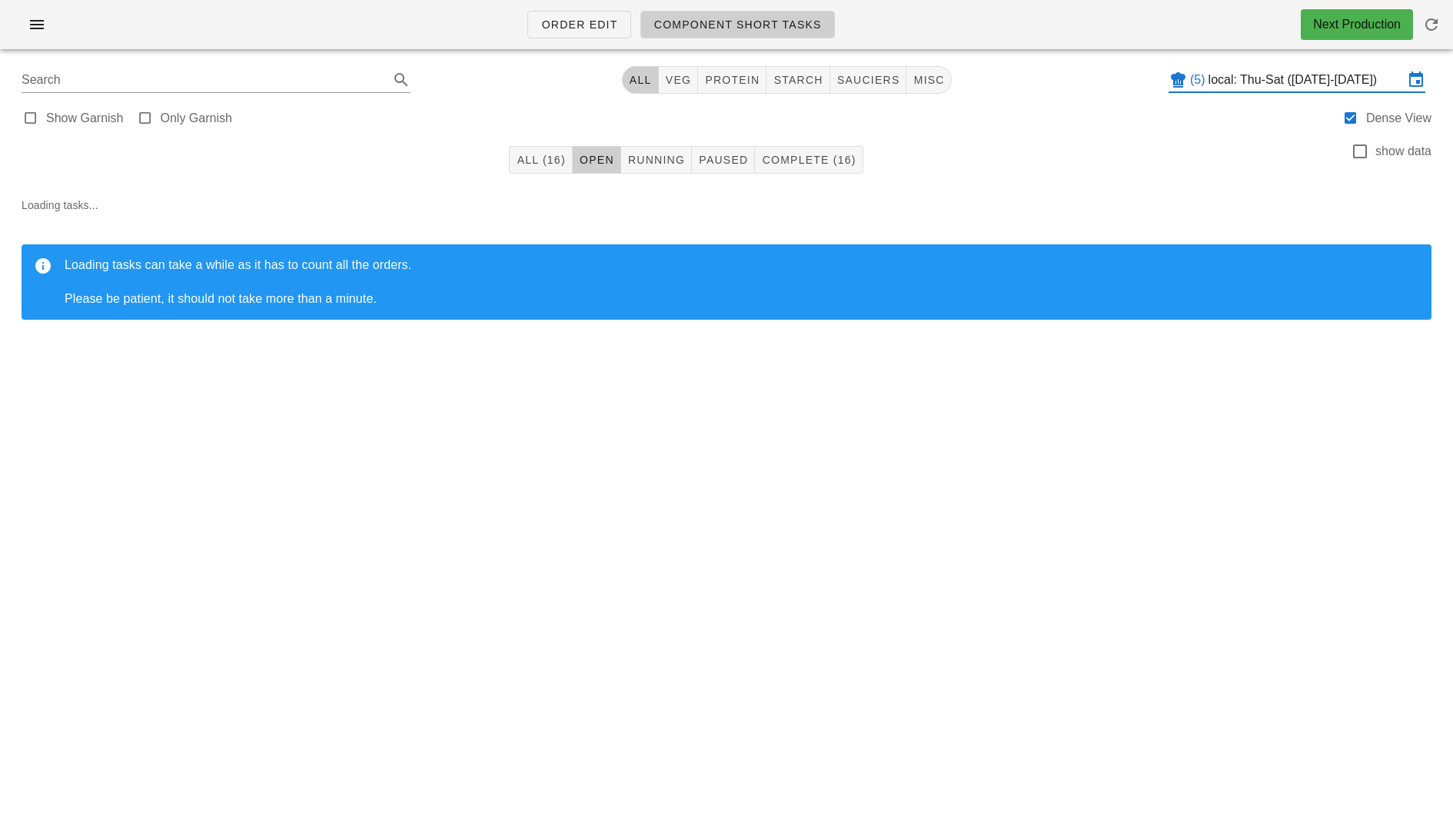
click at [1253, 79] on input "local: Thu-Sat ([DATE]-[DATE])" at bounding box center [1305, 79] width 195 height 24
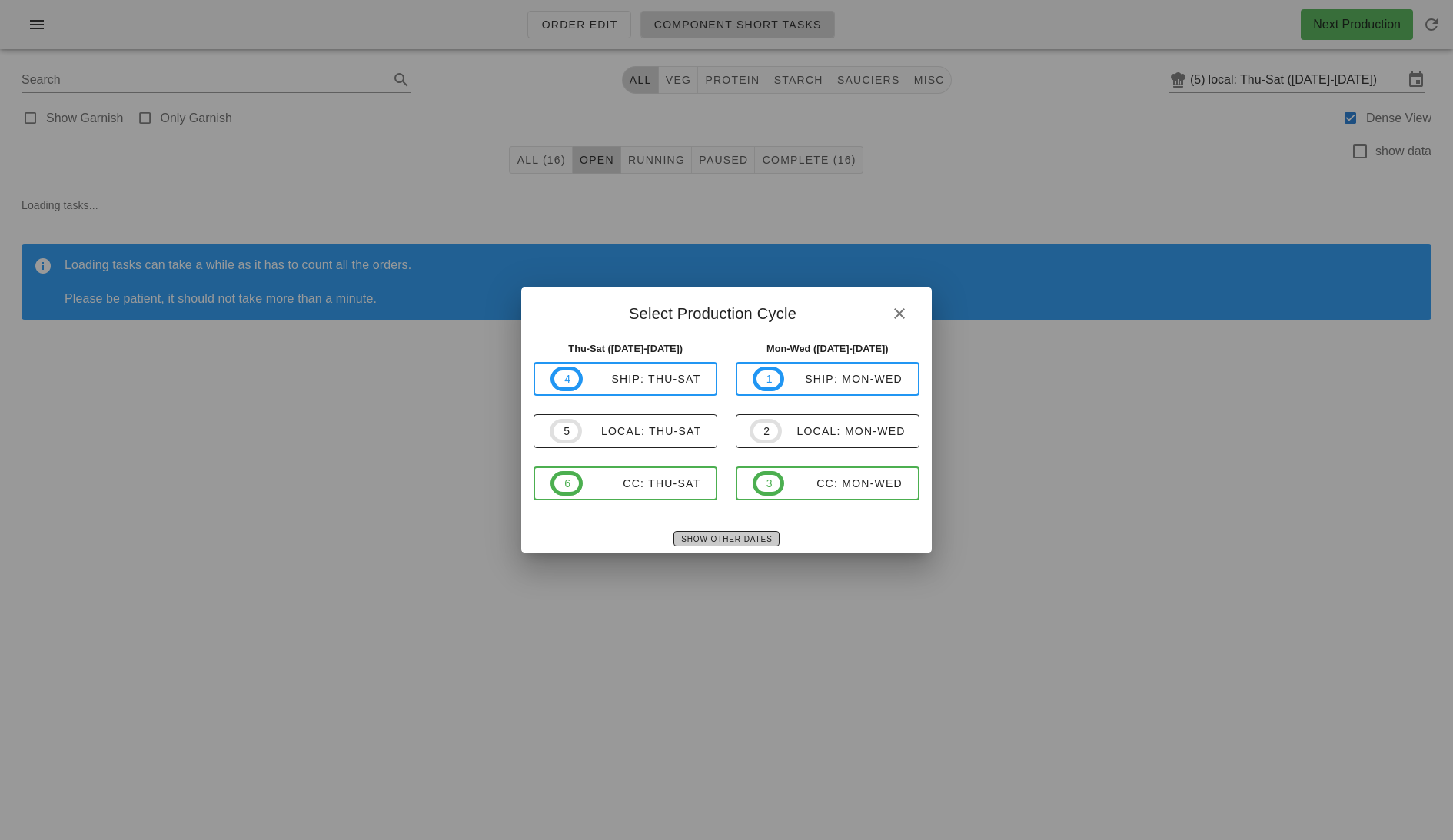
click at [724, 537] on span "Show Other Dates" at bounding box center [726, 539] width 91 height 9
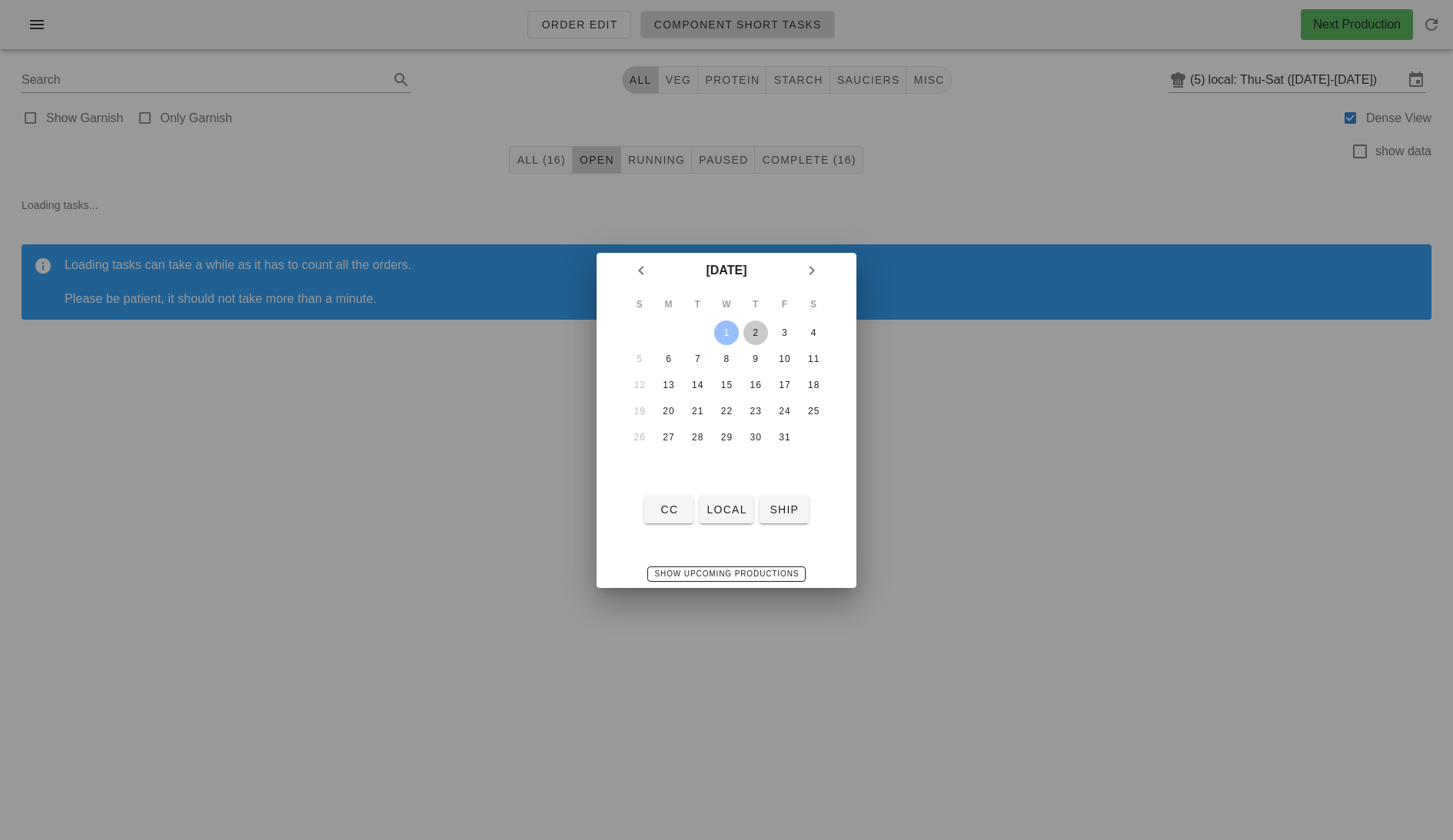
click at [755, 328] on div "2" at bounding box center [755, 333] width 24 height 11
click at [718, 510] on span "local" at bounding box center [726, 509] width 41 height 13
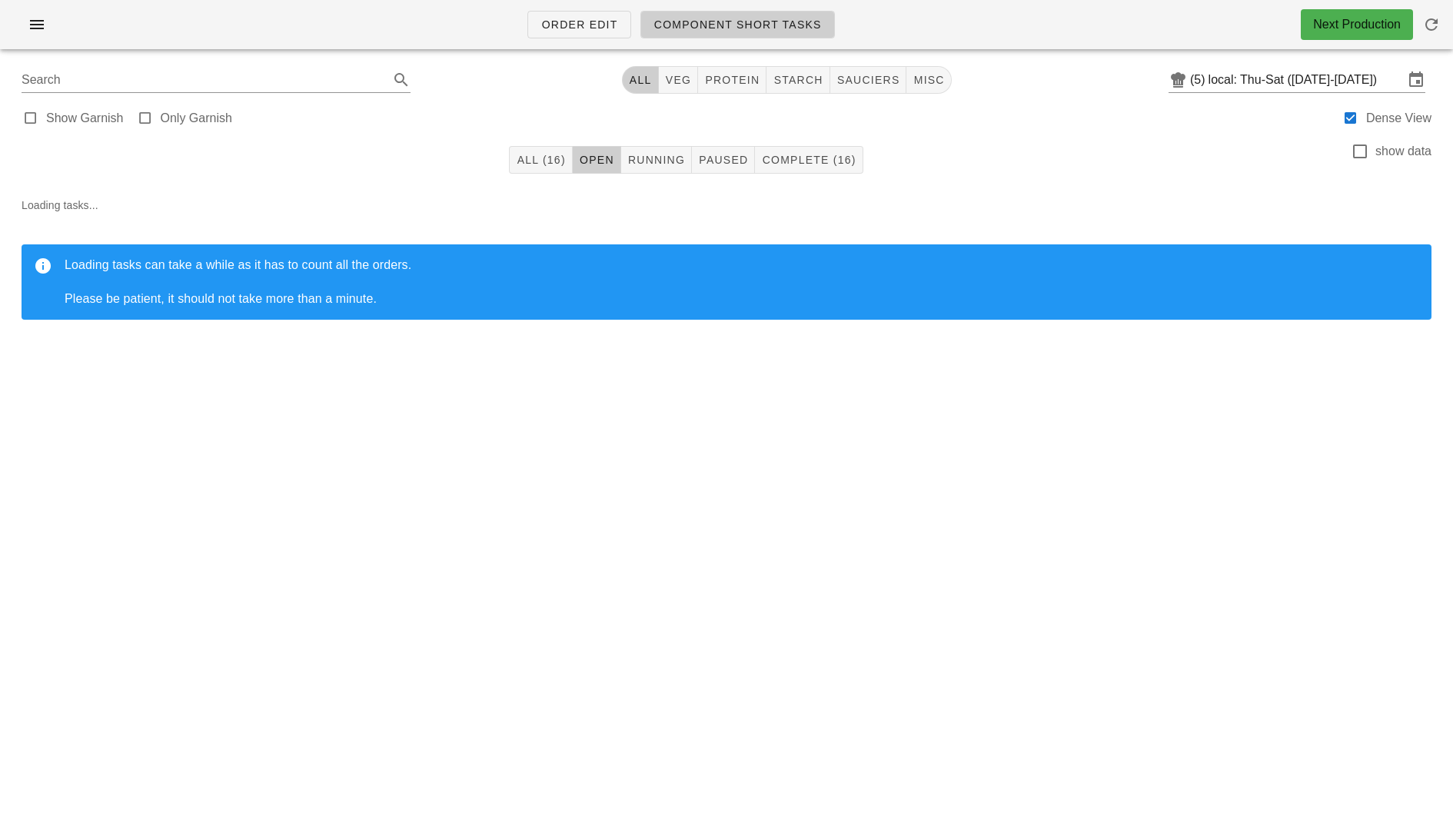
click at [718, 510] on div "Order Edit Component Short Tasks Next Production Search All veg protein starch …" at bounding box center [726, 420] width 1453 height 840
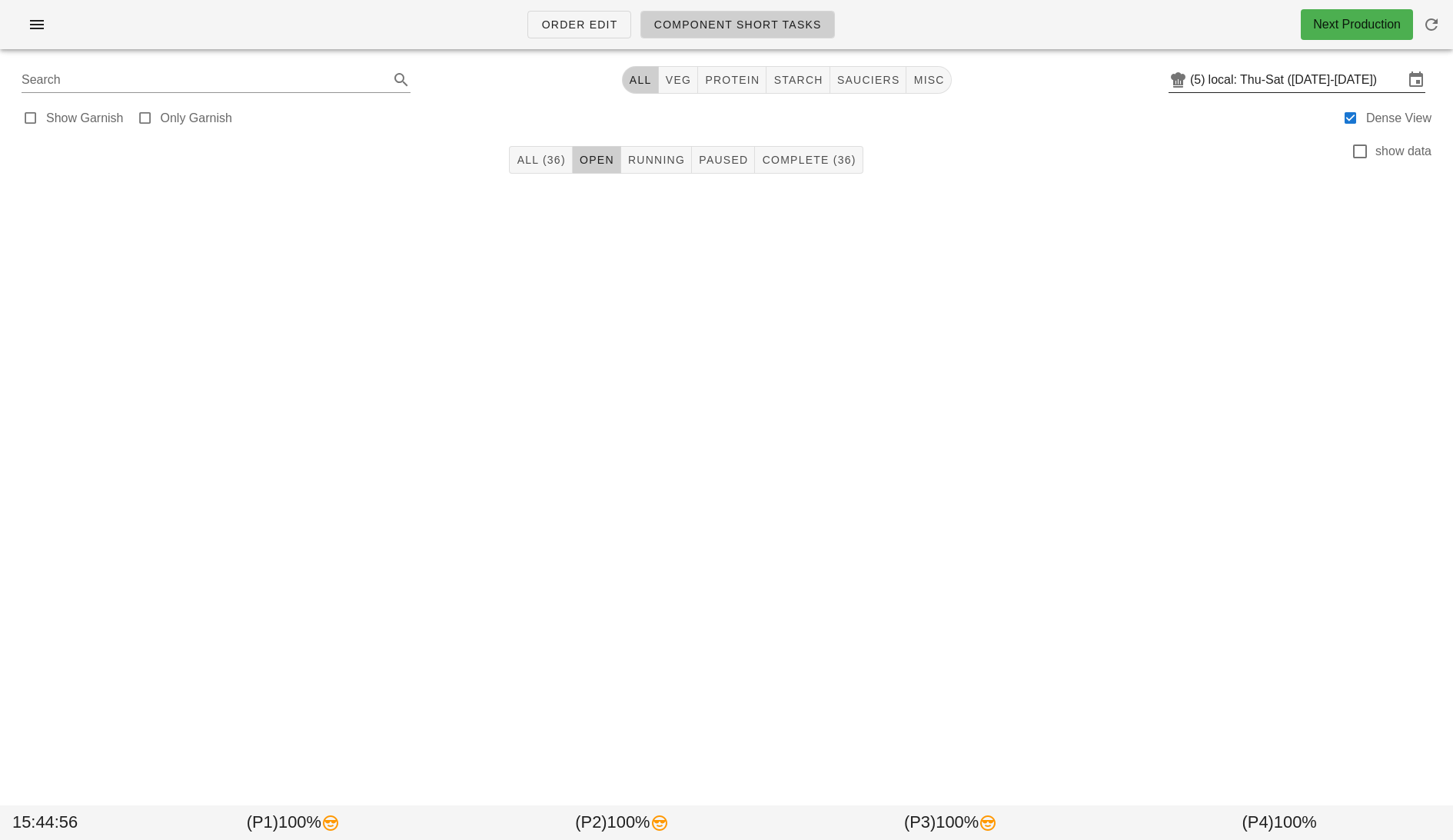
click at [1252, 88] on input "local: Thu-Sat ([DATE]-[DATE])" at bounding box center [1305, 79] width 195 height 24
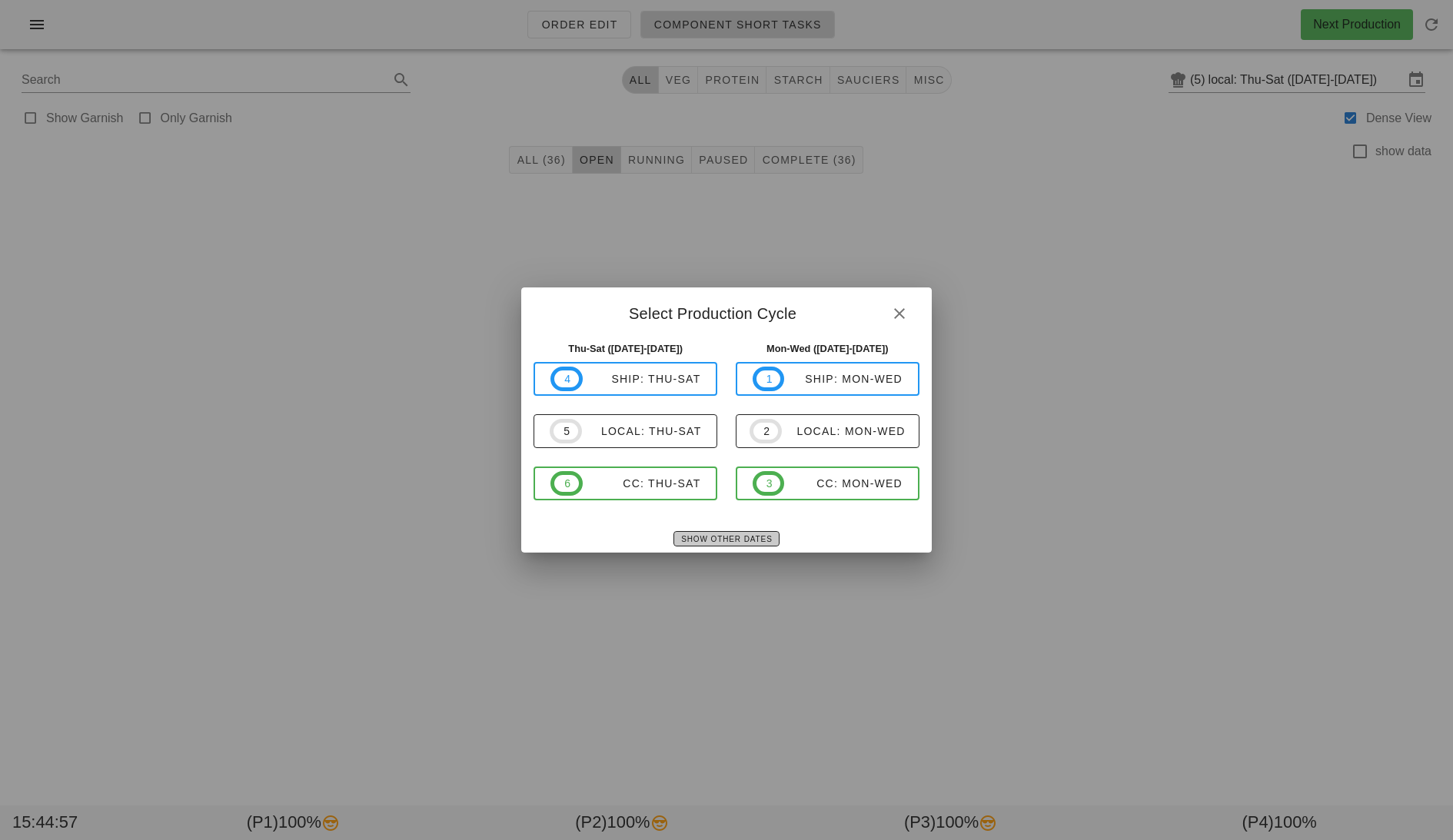
click at [718, 536] on span "Show Other Dates" at bounding box center [726, 539] width 91 height 9
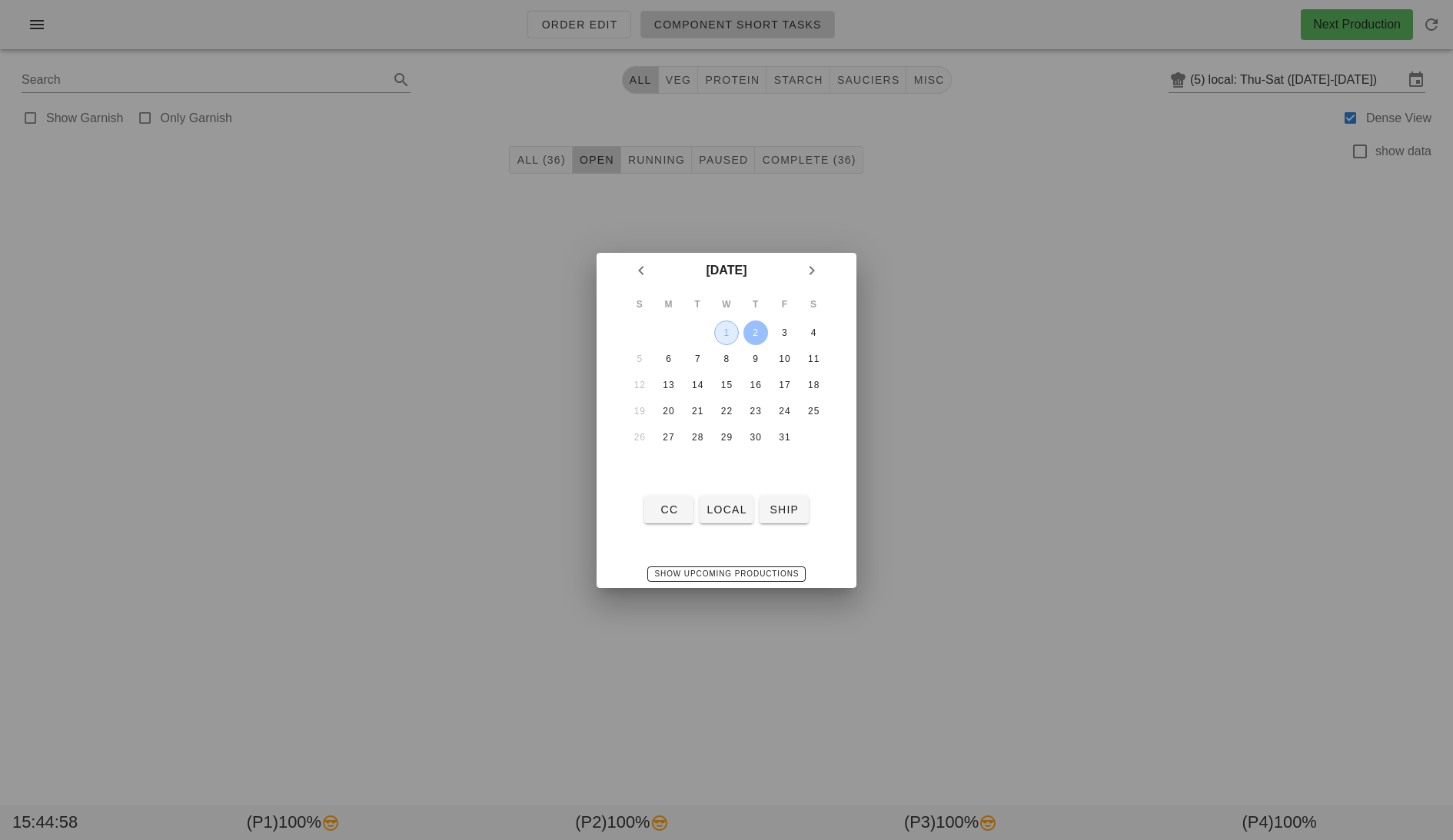
click at [720, 332] on div "1" at bounding box center [726, 333] width 23 height 11
click at [726, 509] on span "local" at bounding box center [726, 509] width 41 height 13
type input "local: Mon-Wed ([DATE]-[DATE])"
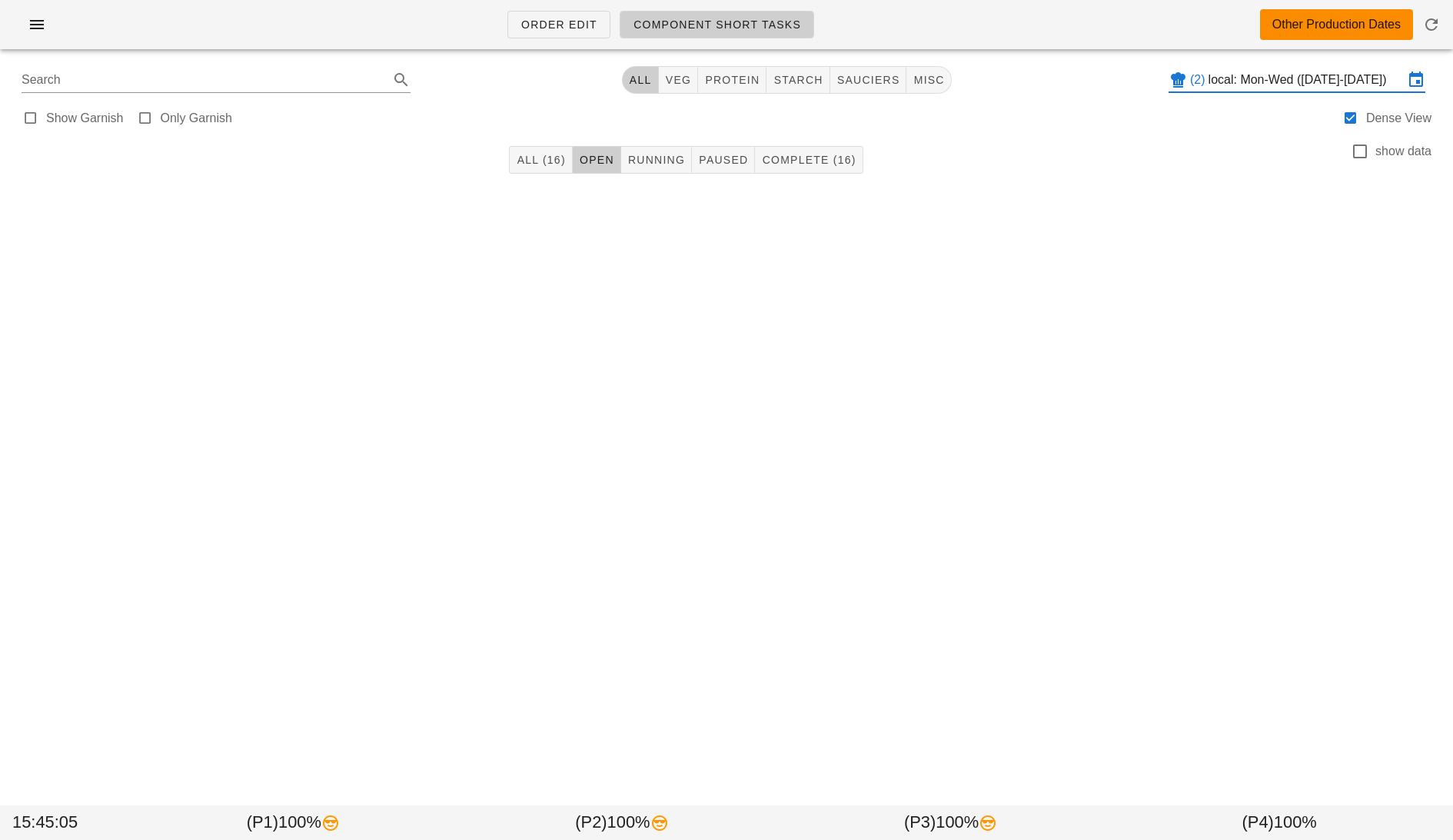
click at [796, 261] on div "All (16) Open Running Paused Complete (16) show data 15:45:05 (P1) 100% (P2) 10…" at bounding box center [726, 210] width 1434 height 151
click at [567, 163] on button "All (16)" at bounding box center [540, 160] width 63 height 27
